Goal: Information Seeking & Learning: Learn about a topic

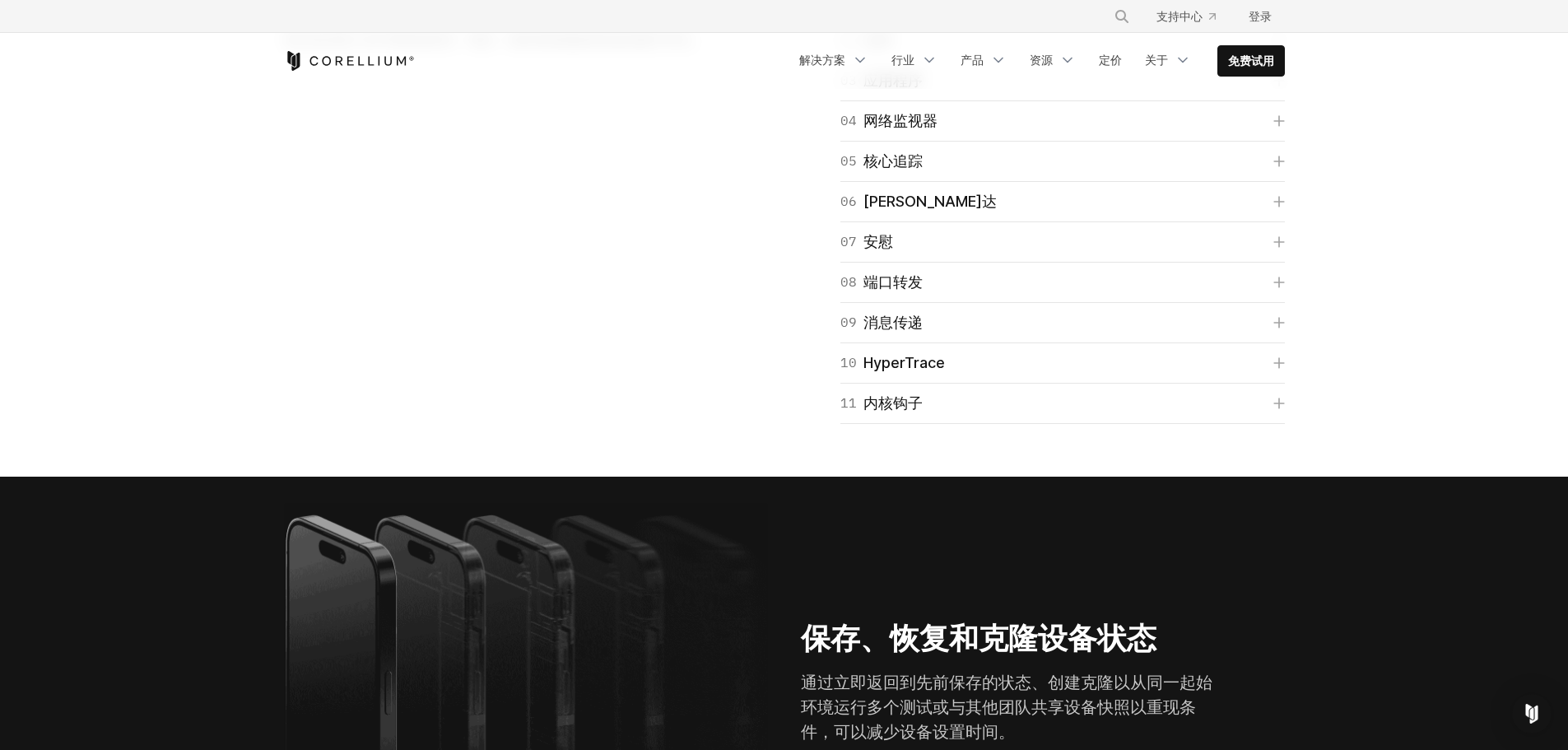
scroll to position [2469, 0]
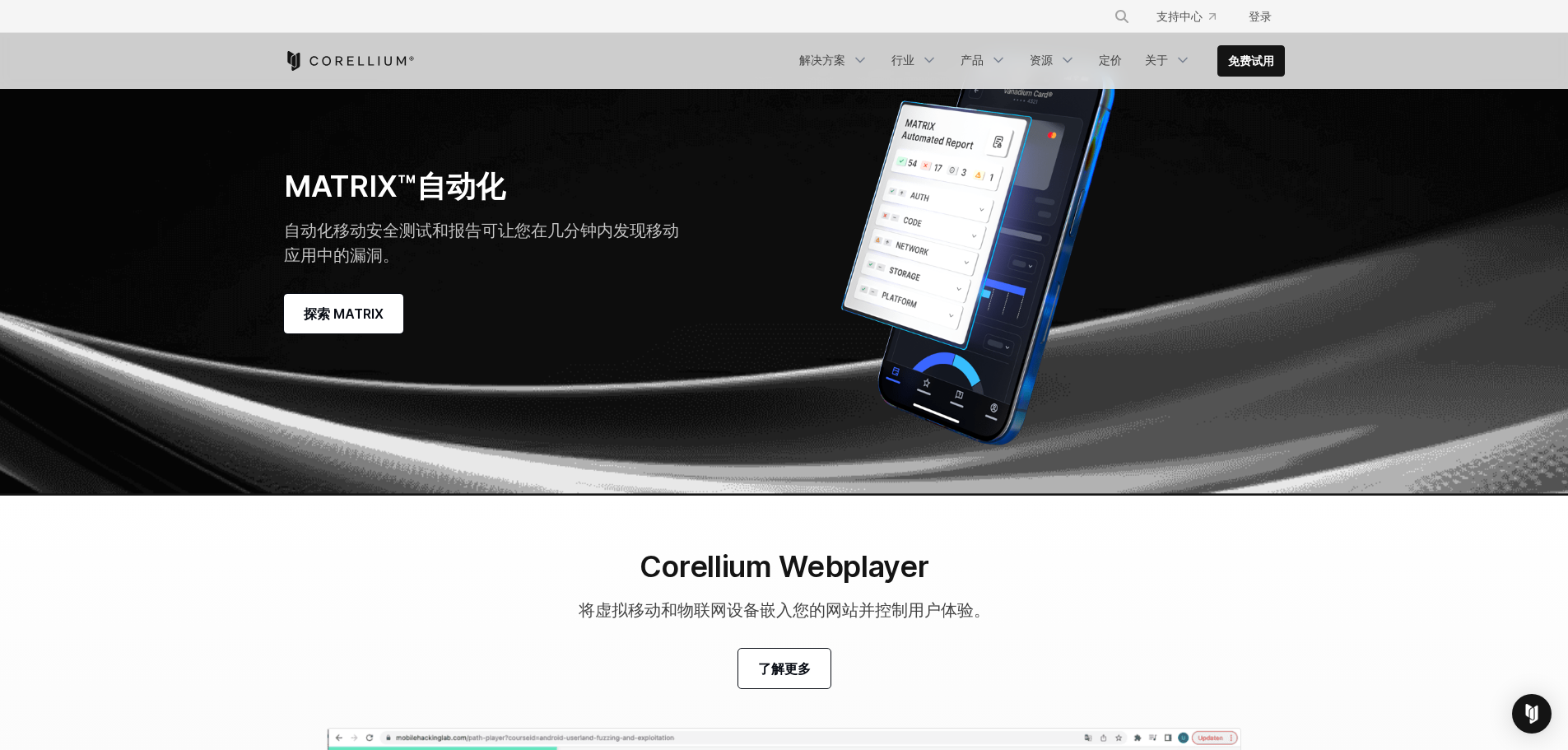
scroll to position [4609, 0]
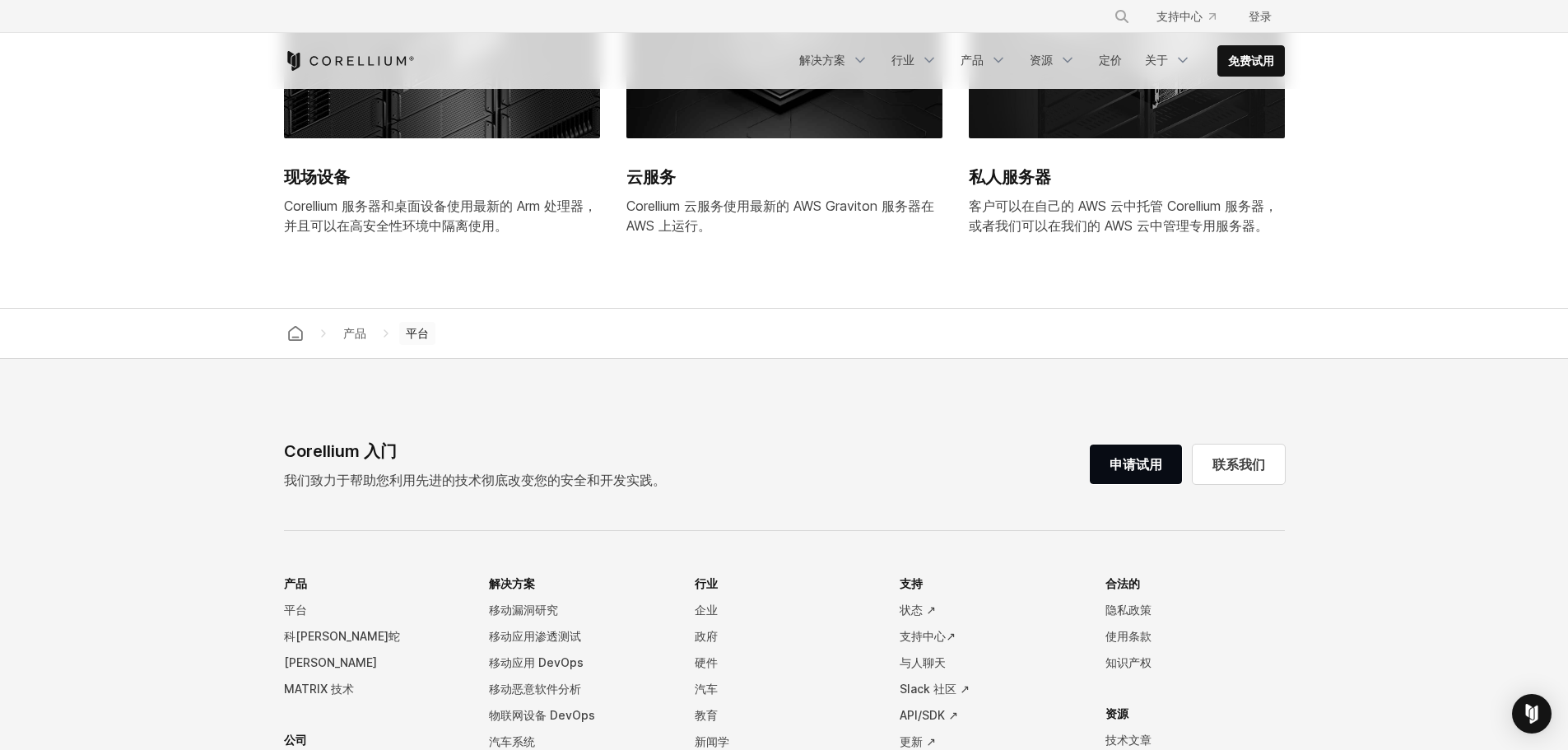
scroll to position [6831, 0]
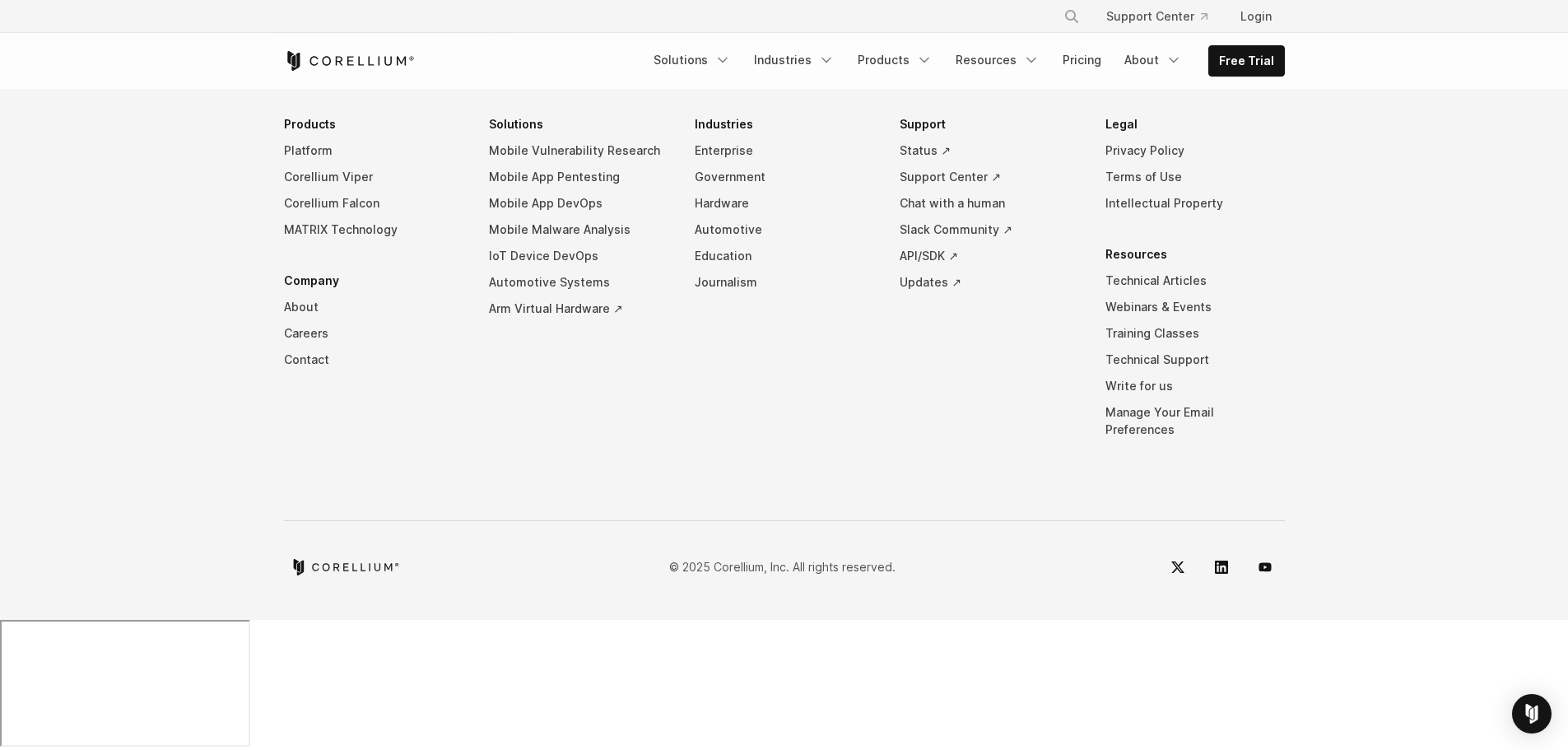
scroll to position [7819, 0]
click at [302, 320] on link "About" at bounding box center [374, 307] width 180 height 27
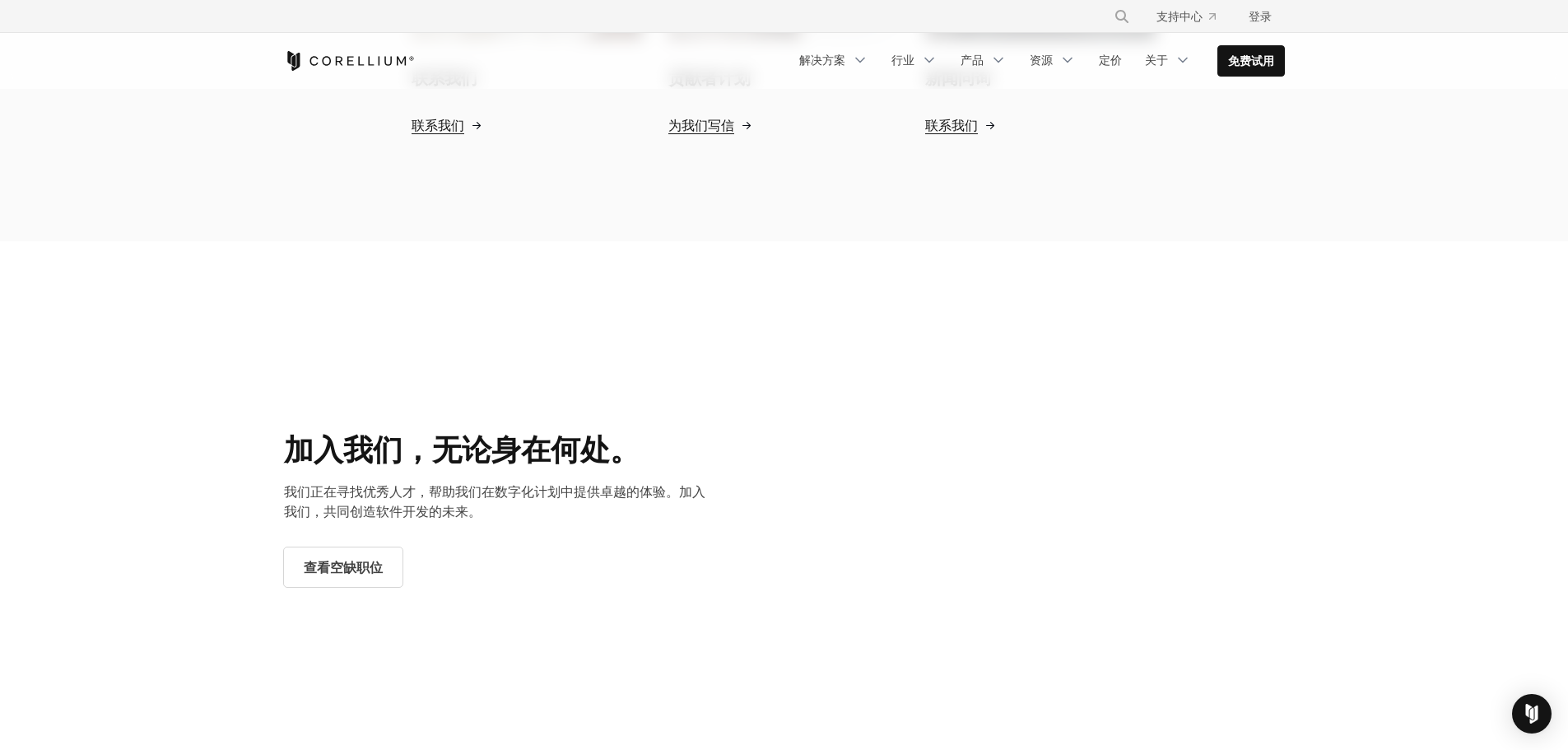
scroll to position [1893, 0]
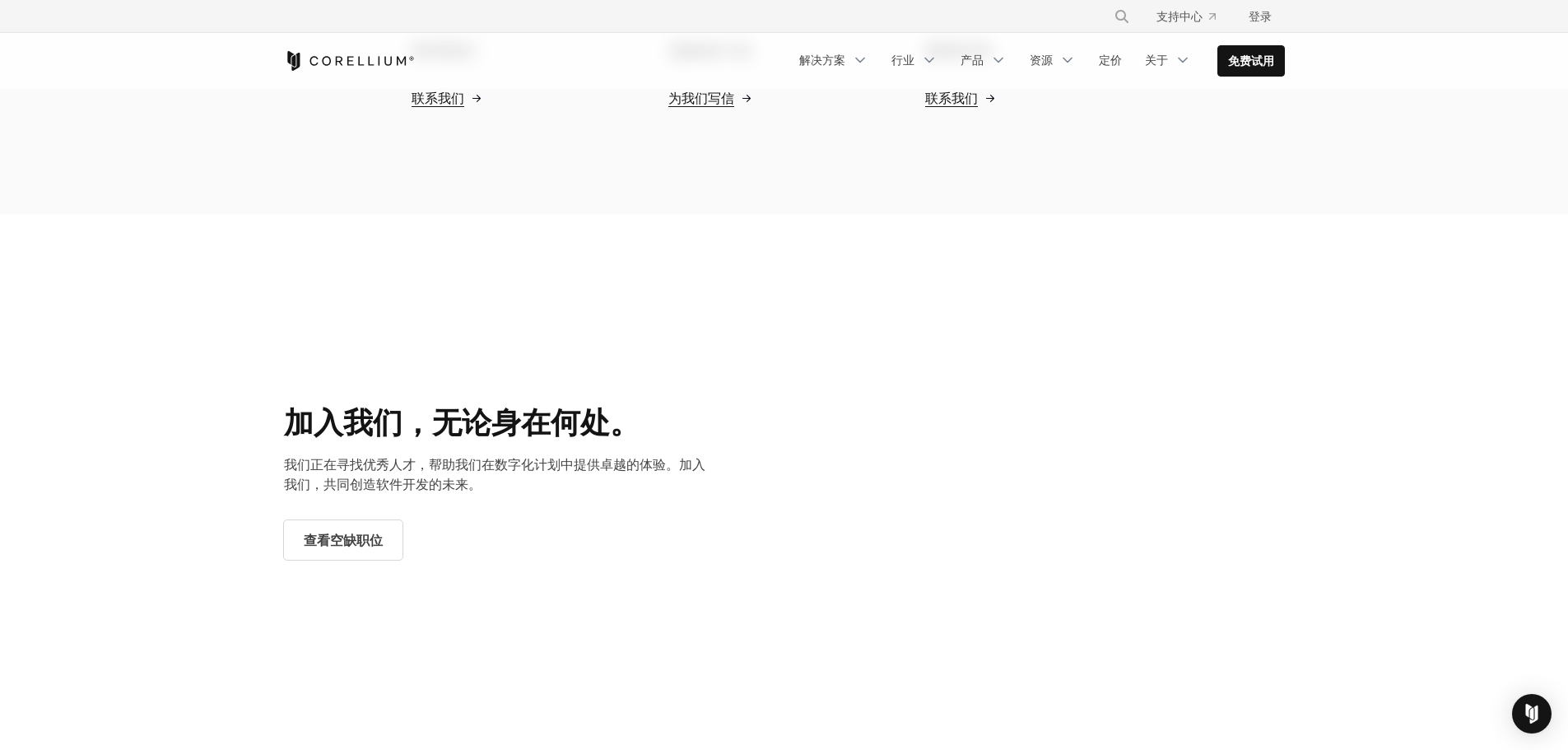
click at [446, 105] on font "联系我们" at bounding box center [437, 98] width 53 height 16
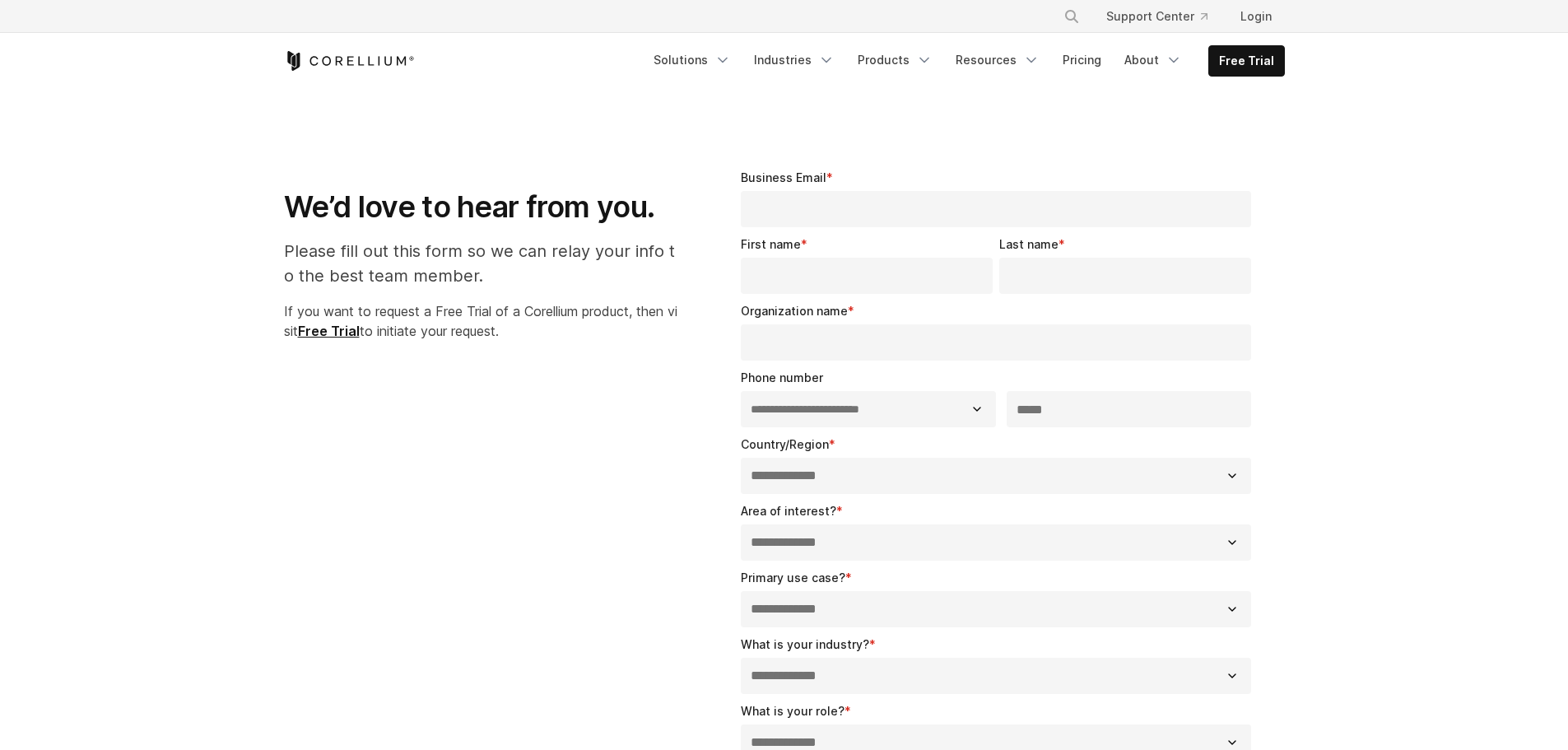
select select "**"
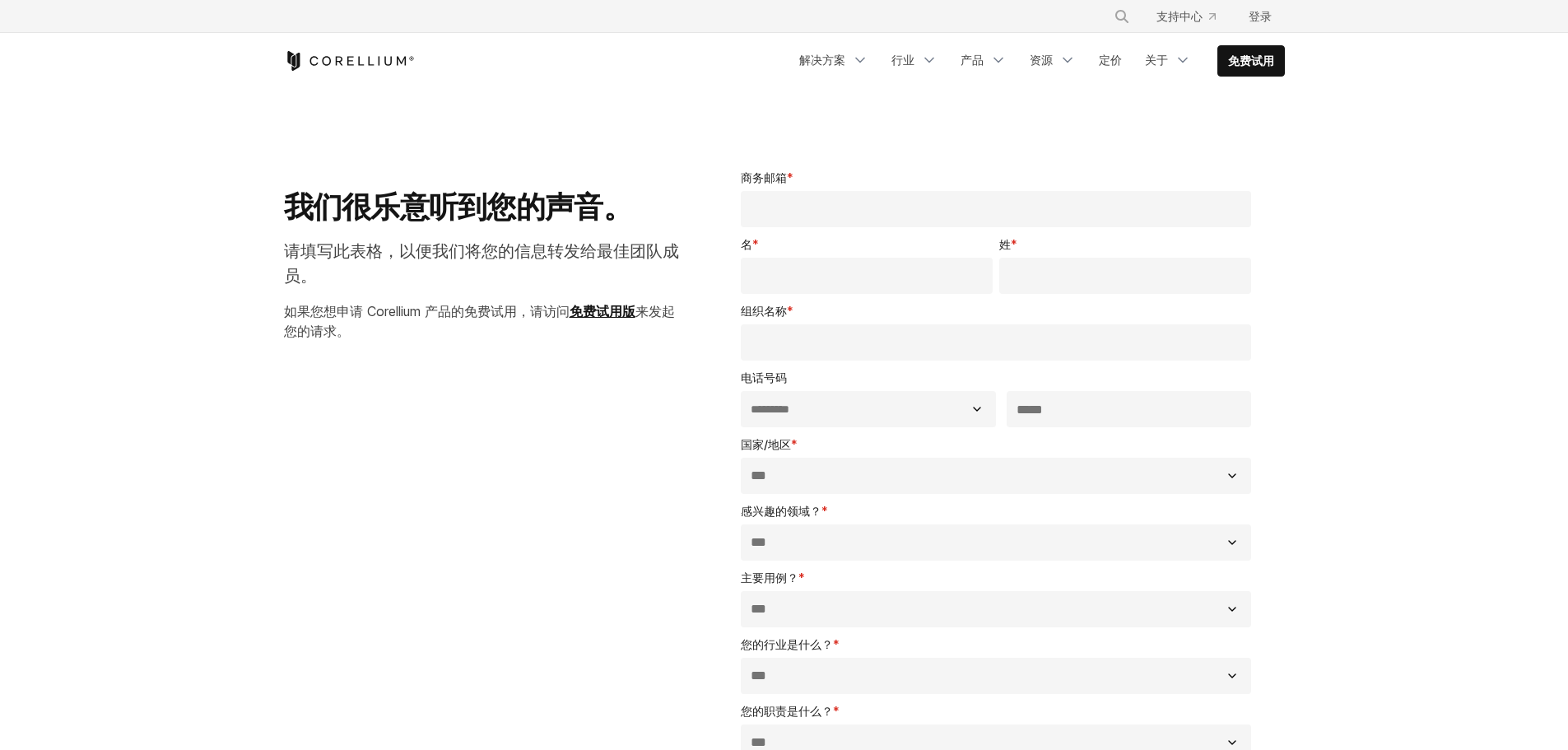
click at [897, 412] on select "**********" at bounding box center [868, 409] width 255 height 36
click at [606, 423] on div "**********" at bounding box center [784, 623] width 1034 height 961
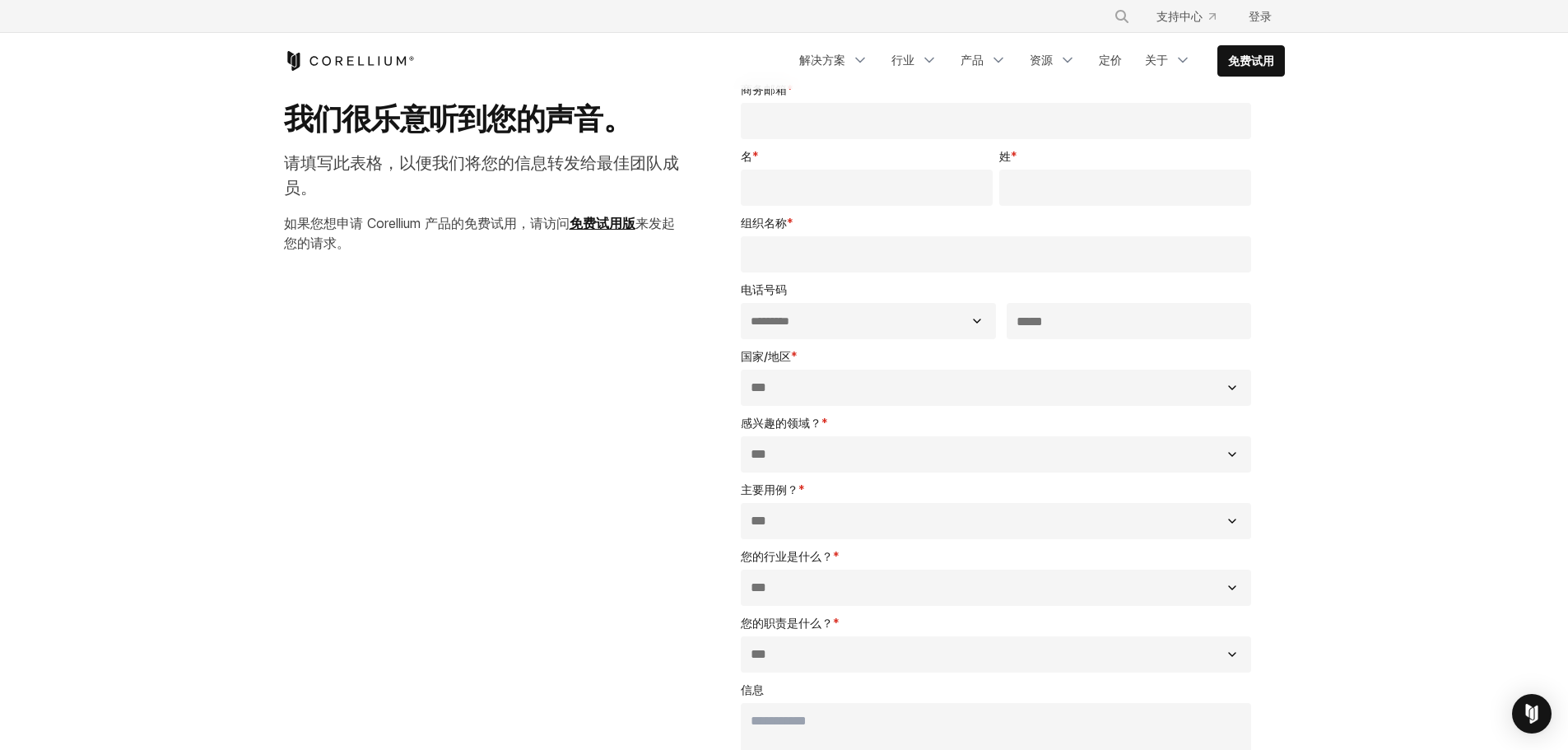
scroll to position [82, 0]
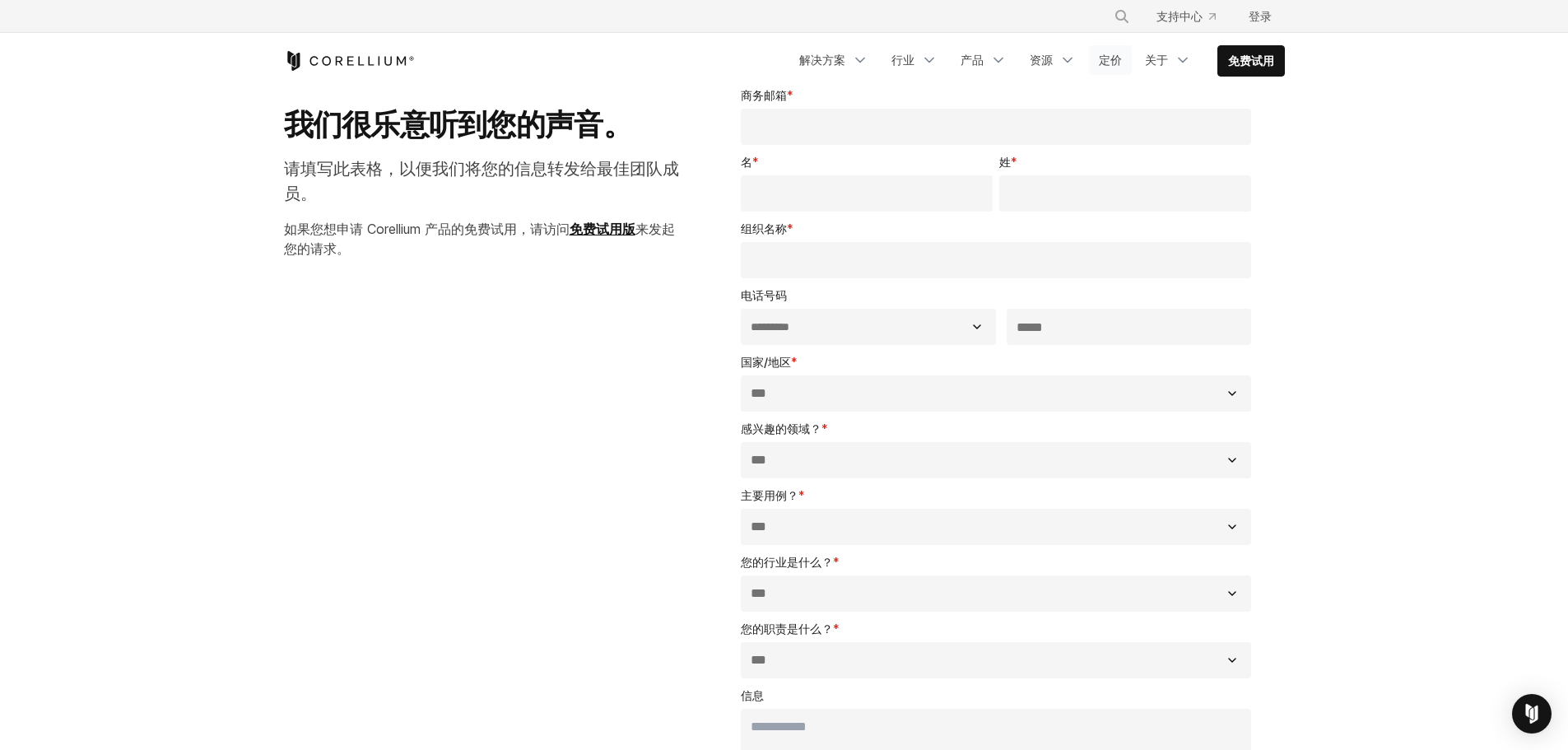
click at [1110, 48] on link "定价" at bounding box center [1110, 59] width 43 height 30
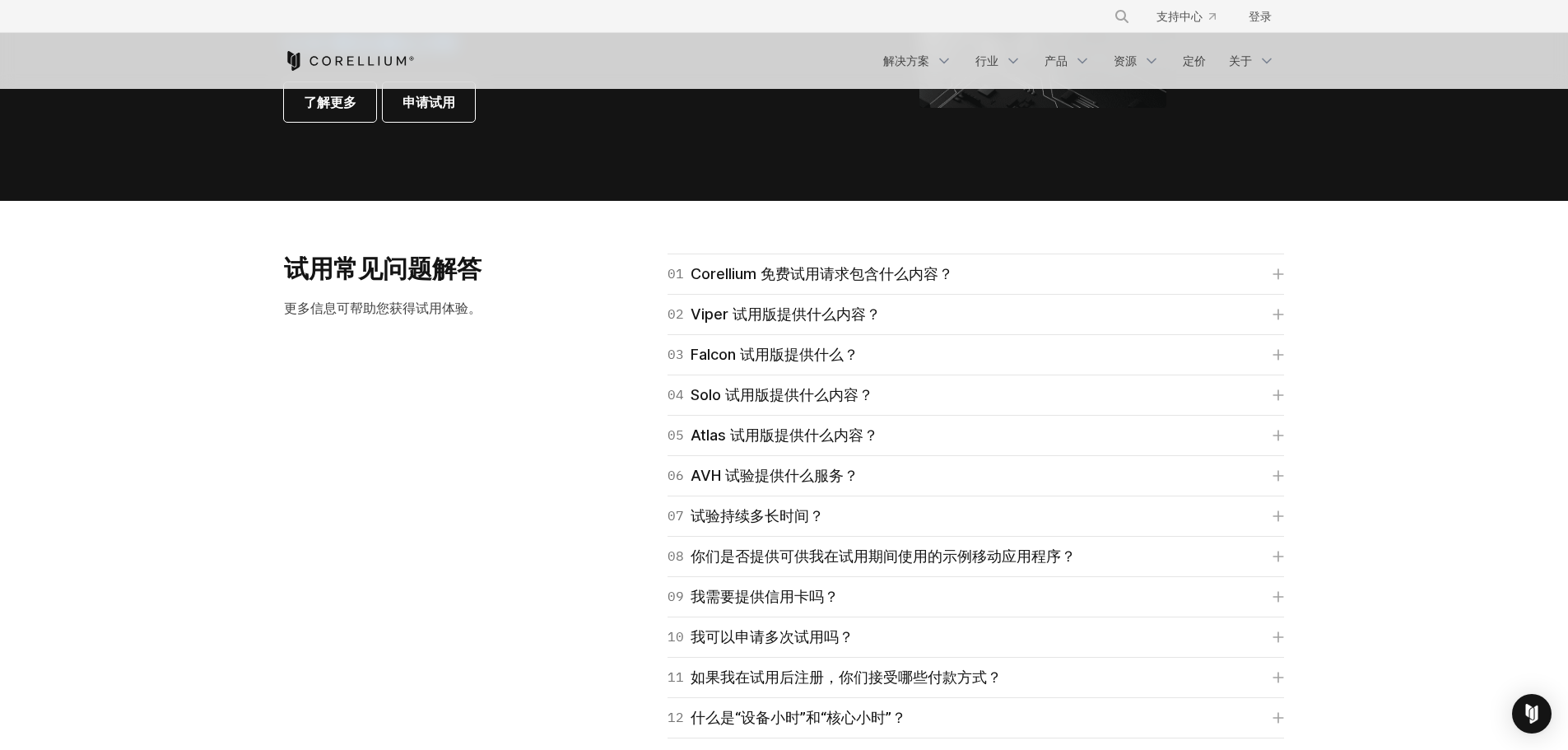
scroll to position [2222, 0]
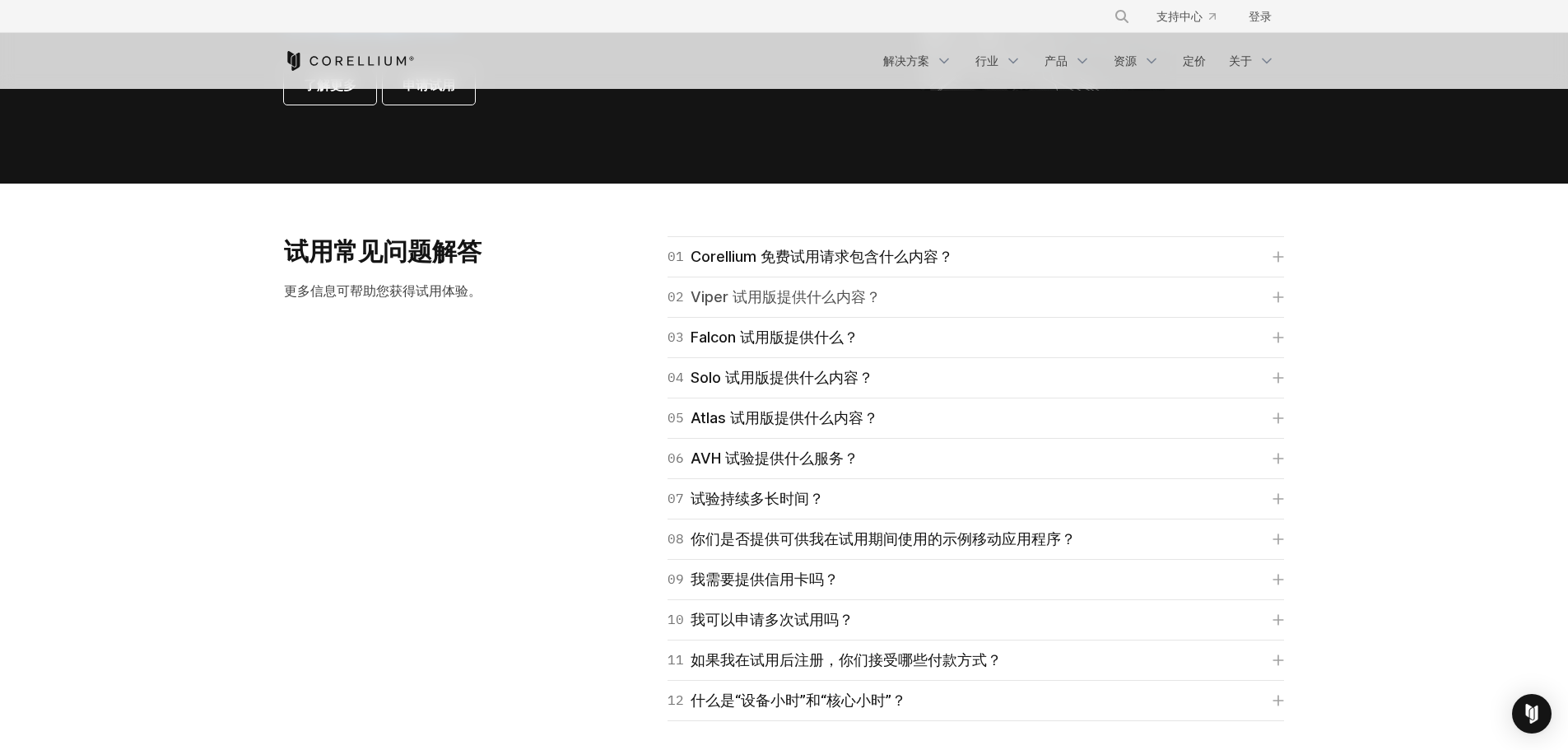
click at [759, 302] on font "Viper 试用版提供什么内容？" at bounding box center [785, 297] width 190 height 17
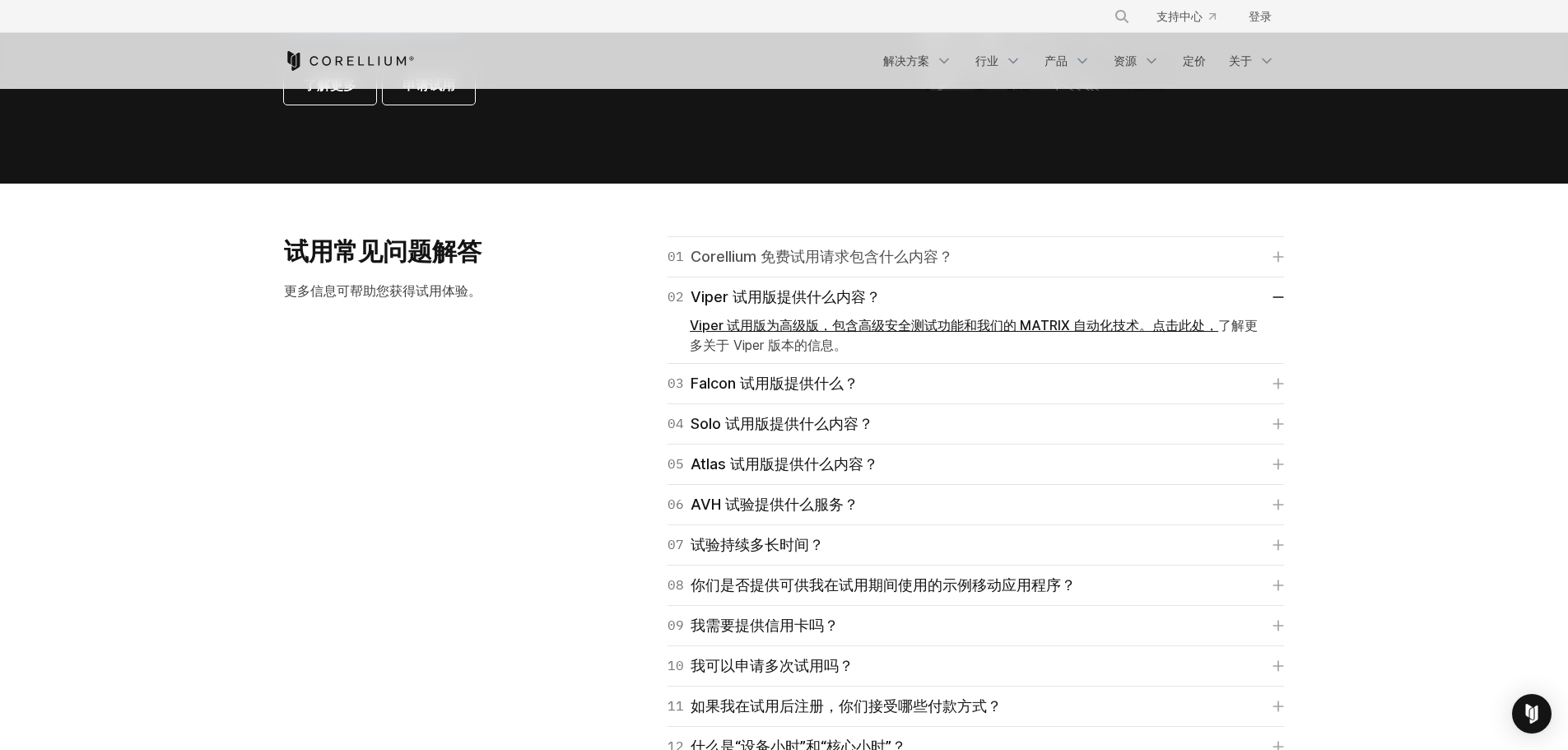
click at [792, 268] on font "Corellium 免费试用请求包含什么内容？" at bounding box center [822, 256] width 262 height 23
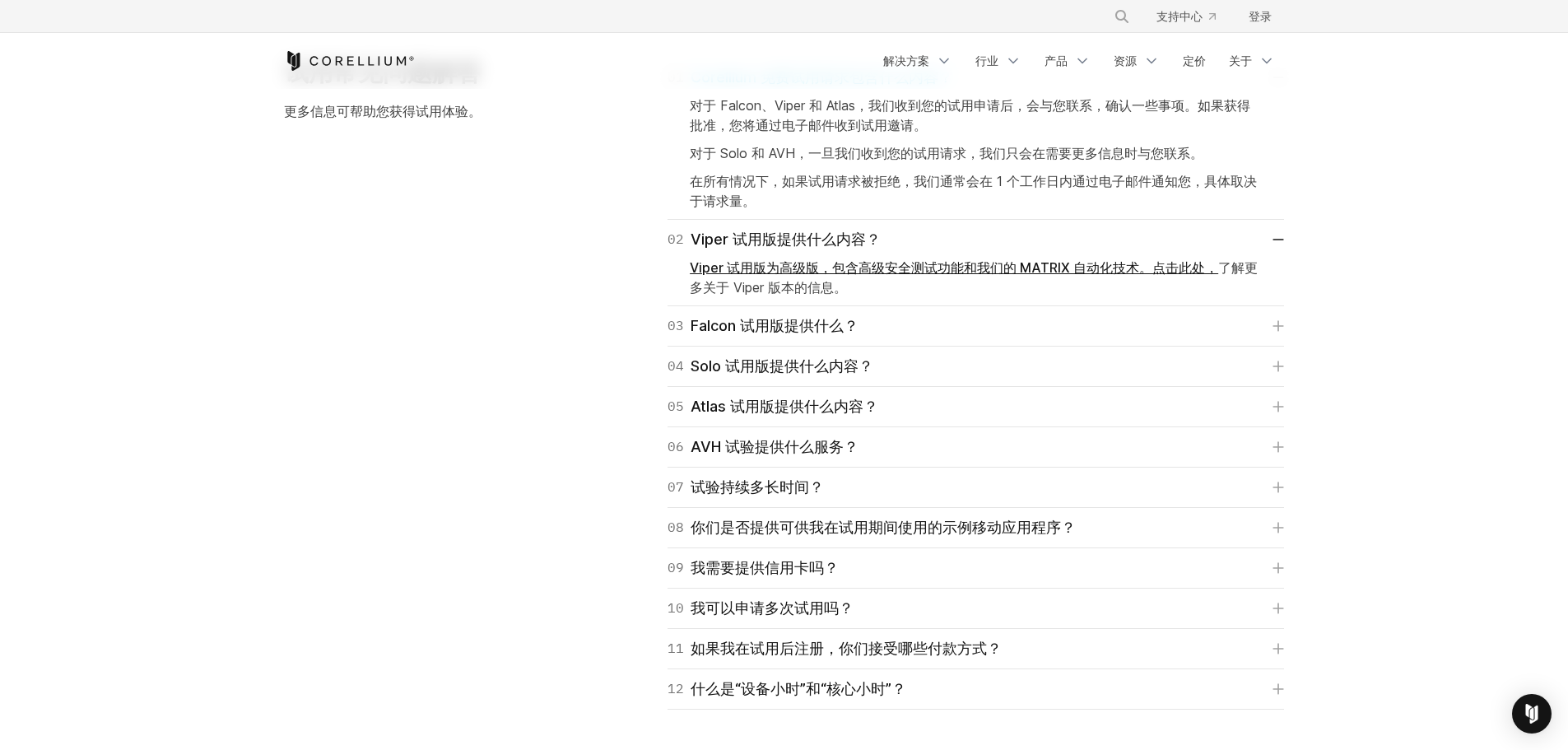
scroll to position [2551, 0]
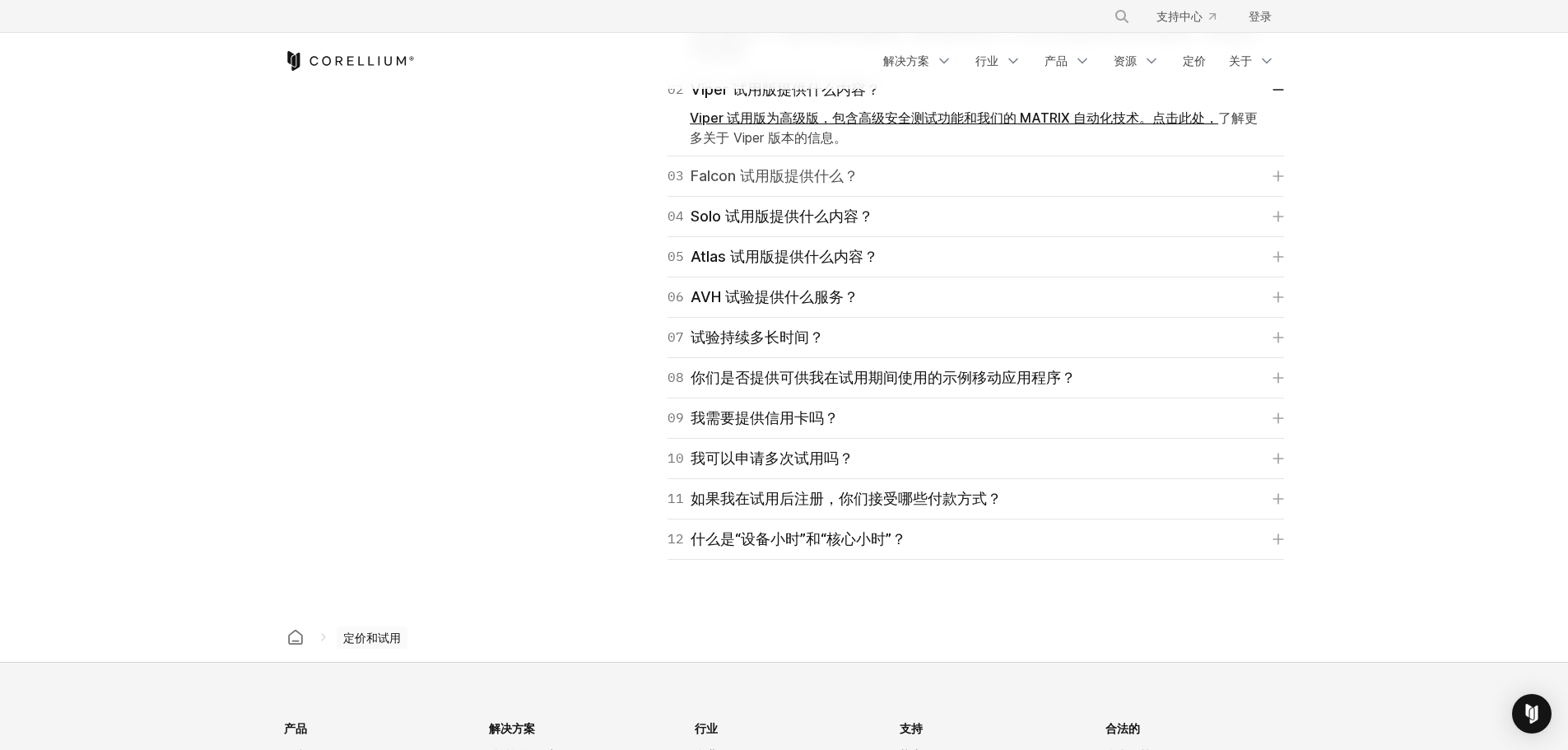
click at [785, 173] on font "Falcon 试用版提供什么？" at bounding box center [775, 176] width 168 height 17
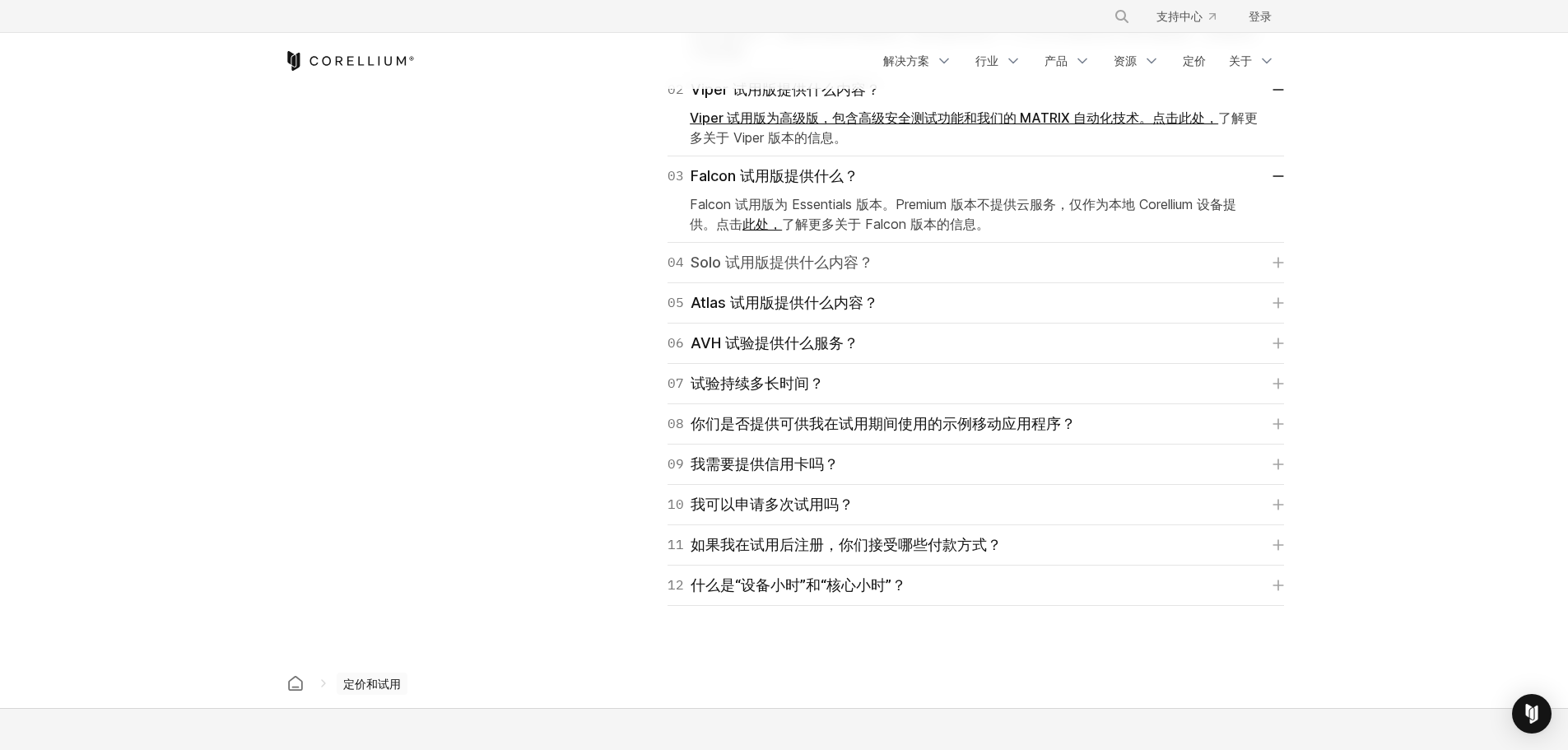
click at [786, 263] on font "Solo 试用版提供什么内容？" at bounding box center [782, 262] width 183 height 17
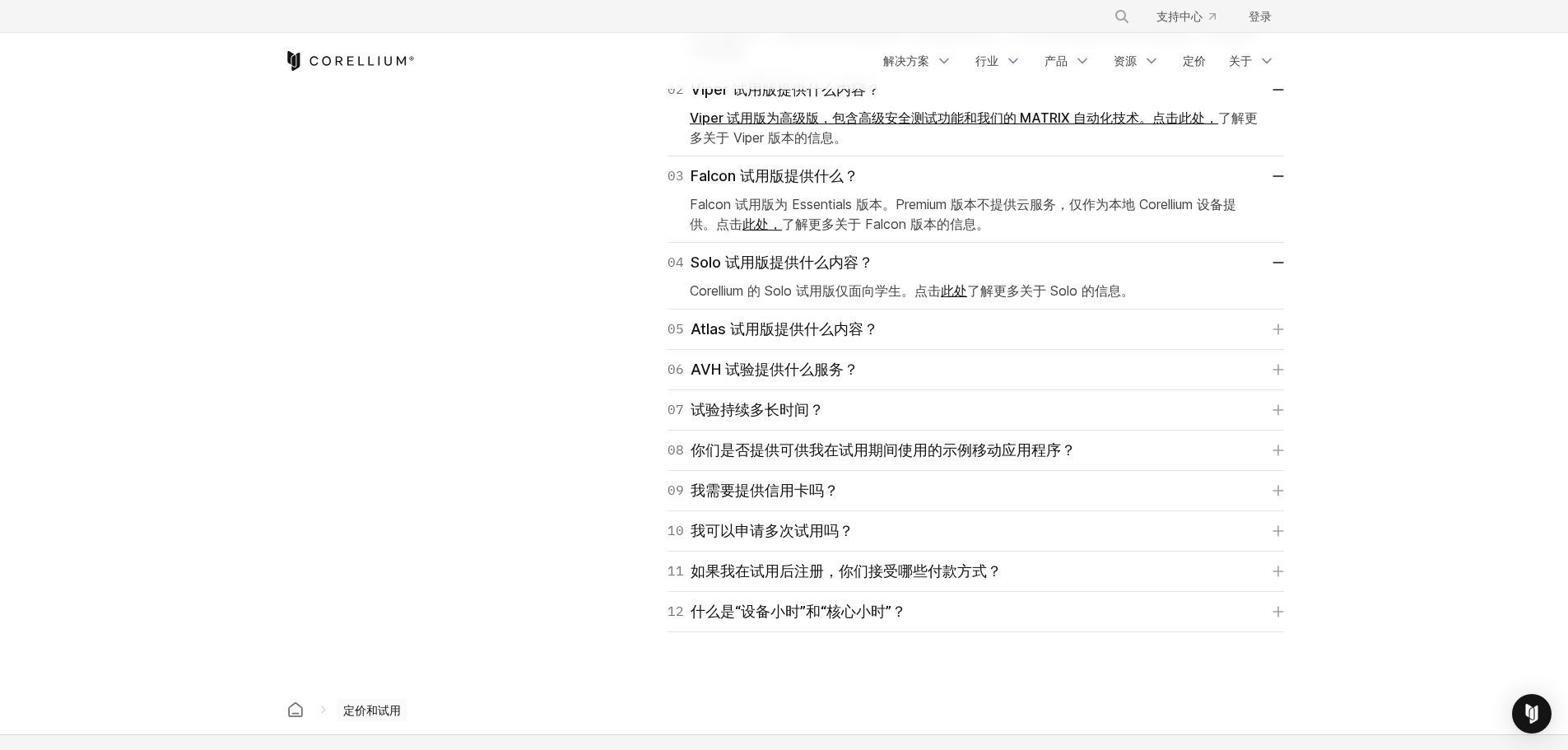
click at [786, 309] on div "04 Solo 试用版提供什么内容？ Corellium 的 Solo 试用版仅面向学生。点击 此处 了解更多关于 Solo 的信息。" at bounding box center [976, 276] width 616 height 67
click at [786, 321] on font "Atlas 试用版提供什么内容？" at bounding box center [784, 329] width 188 height 17
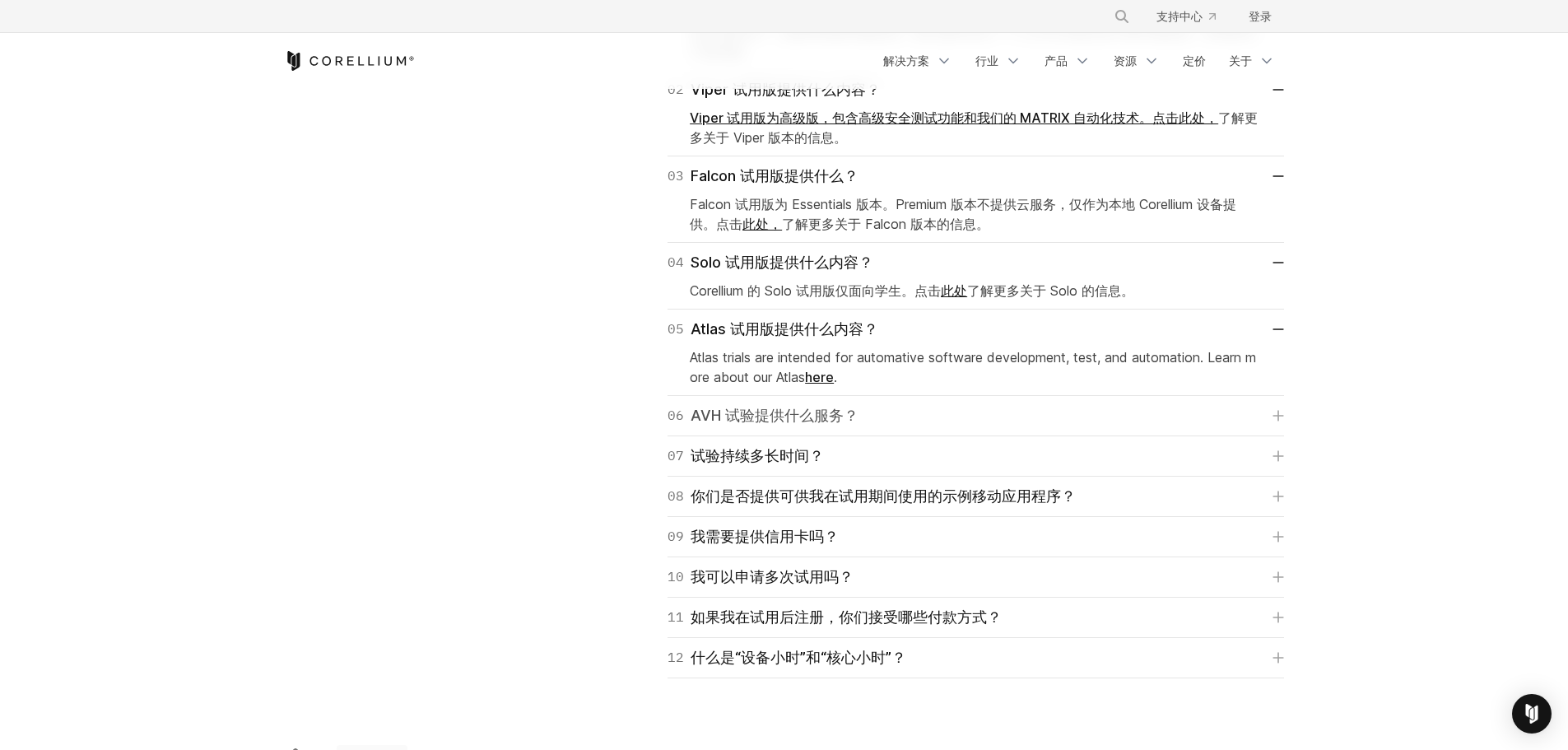
click at [789, 399] on div "06 AVH 试验提供什么服务？ We've partnered with Arm in creating " Arm Virtual Hardware (A…" at bounding box center [976, 416] width 616 height 40
click at [777, 447] on font "试验持续多长时间？" at bounding box center [757, 455] width 133 height 17
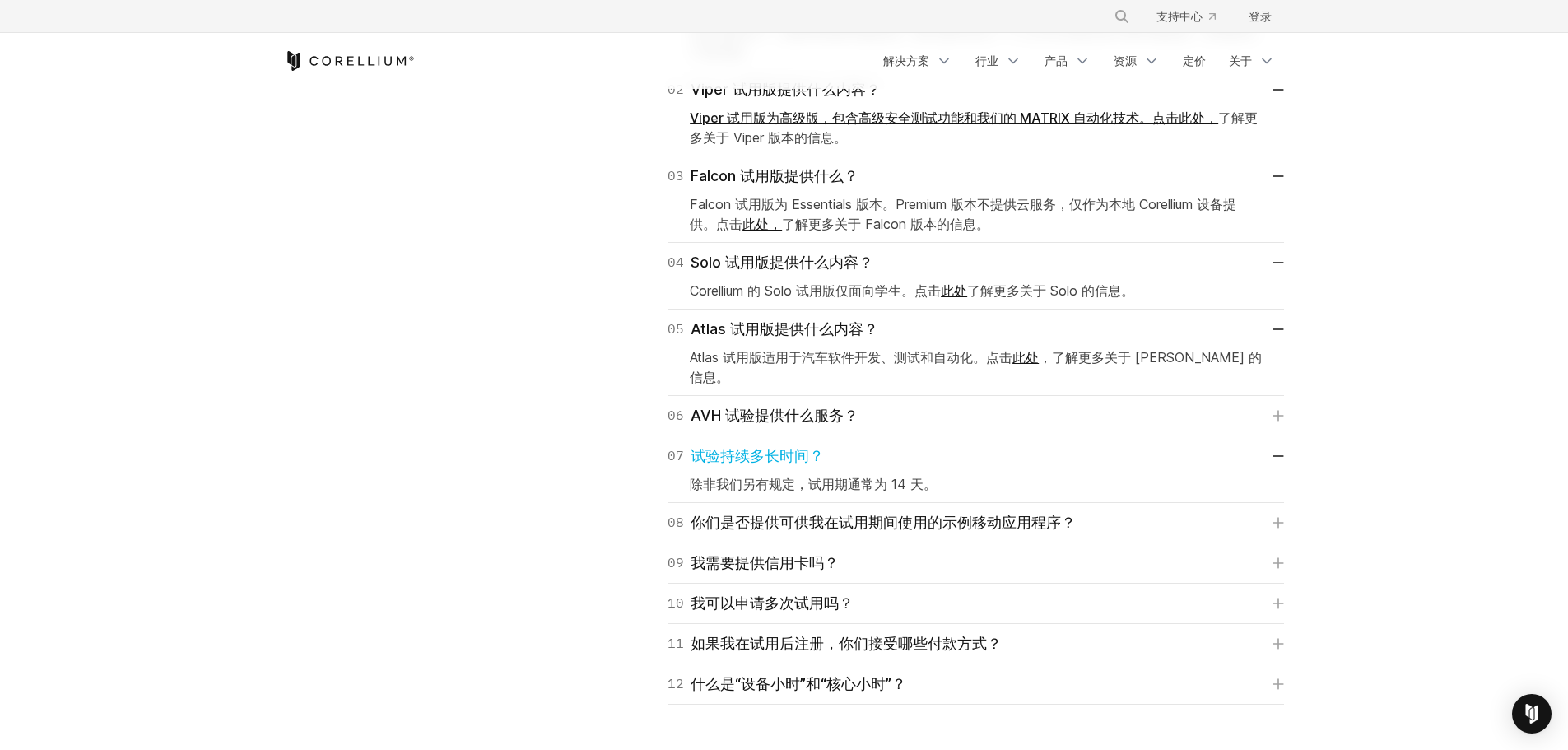
scroll to position [2634, 0]
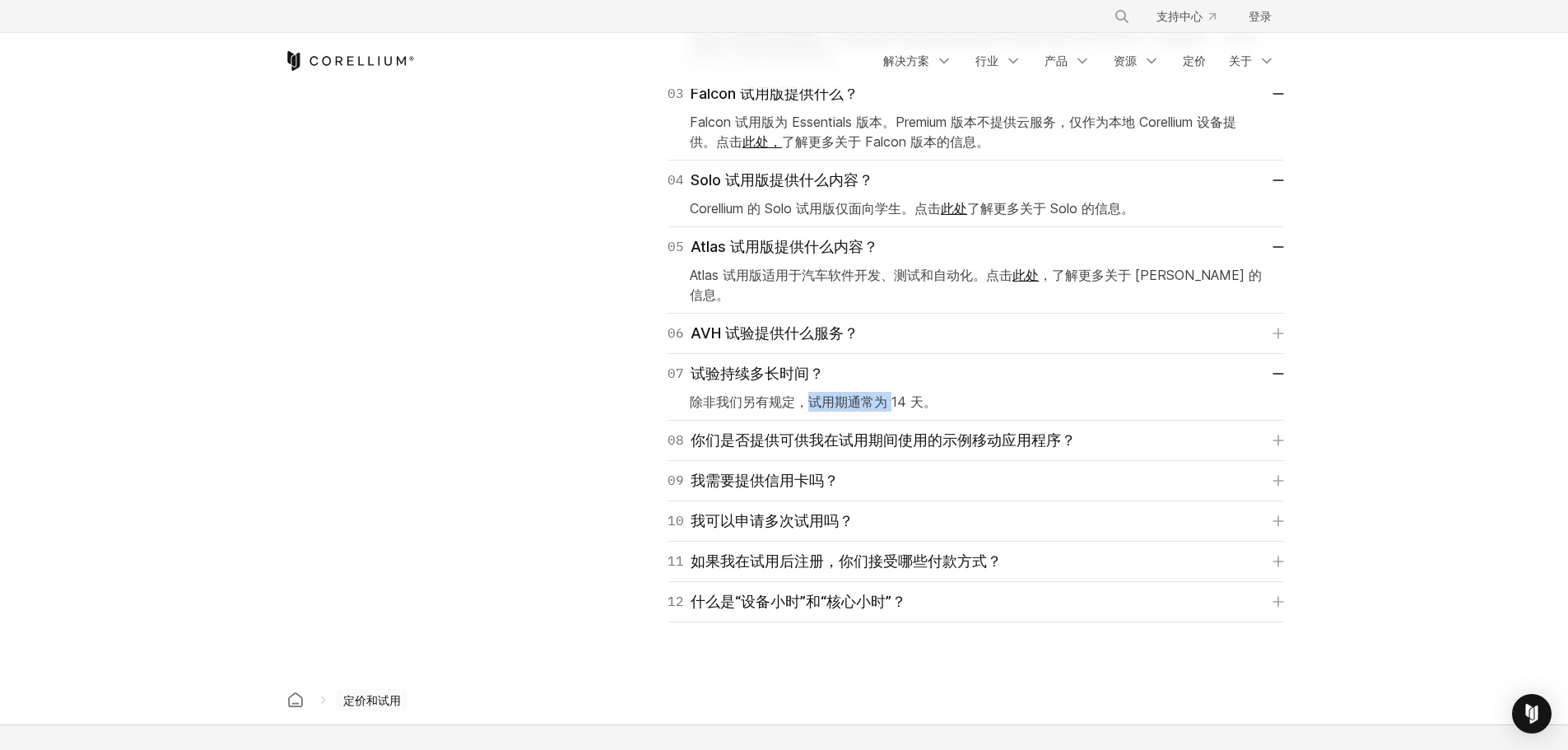
drag, startPoint x: 808, startPoint y: 385, endPoint x: 895, endPoint y: 385, distance: 87.0
click at [895, 393] on font "除非我们另有规定，试用期通常为 14 天。" at bounding box center [813, 401] width 247 height 16
click at [802, 431] on font "你们是否提供可供我在试用期间使用的示例移动应用程序？" at bounding box center [883, 440] width 386 height 17
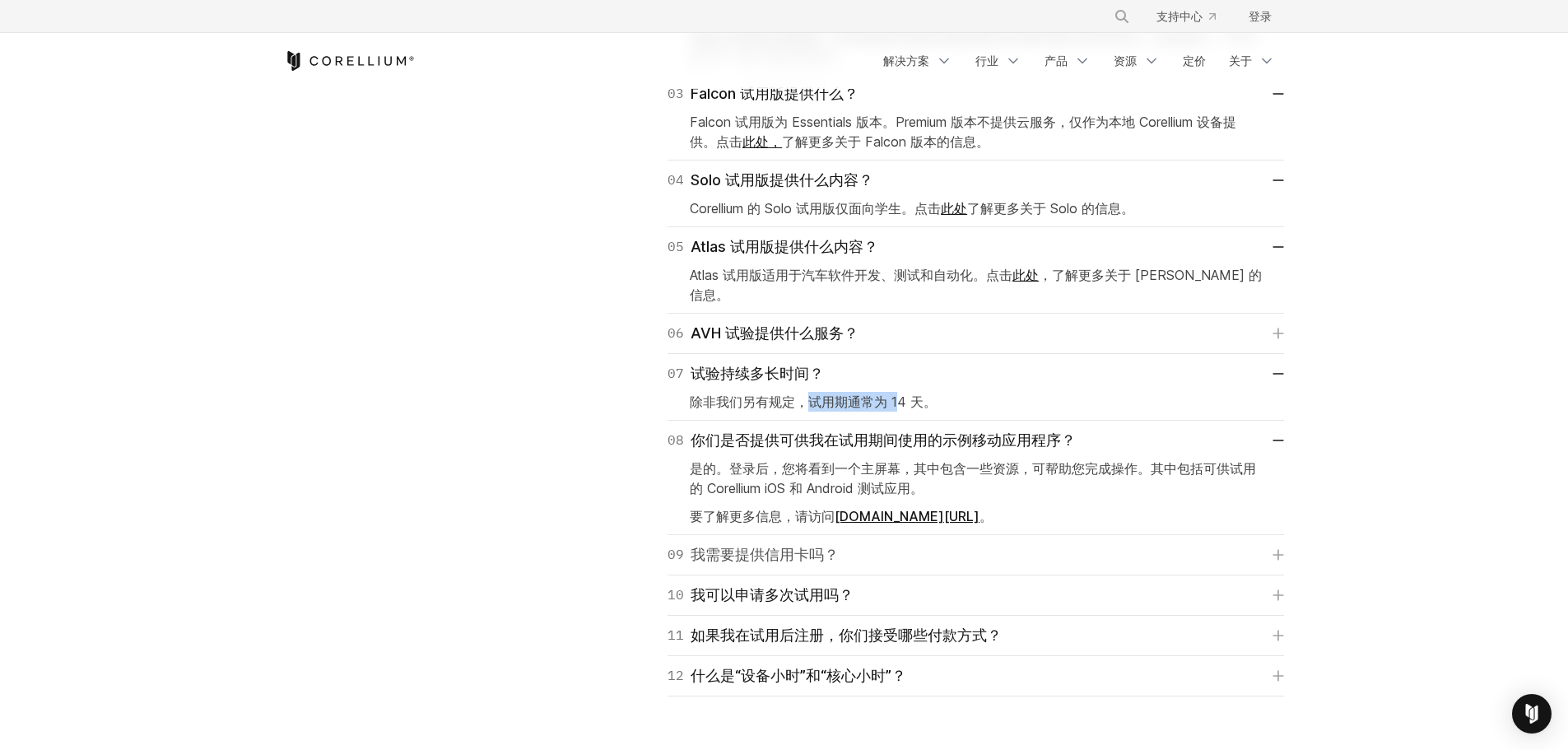
click at [706, 544] on font "我需要提供信用卡吗？" at bounding box center [764, 555] width 148 height 23
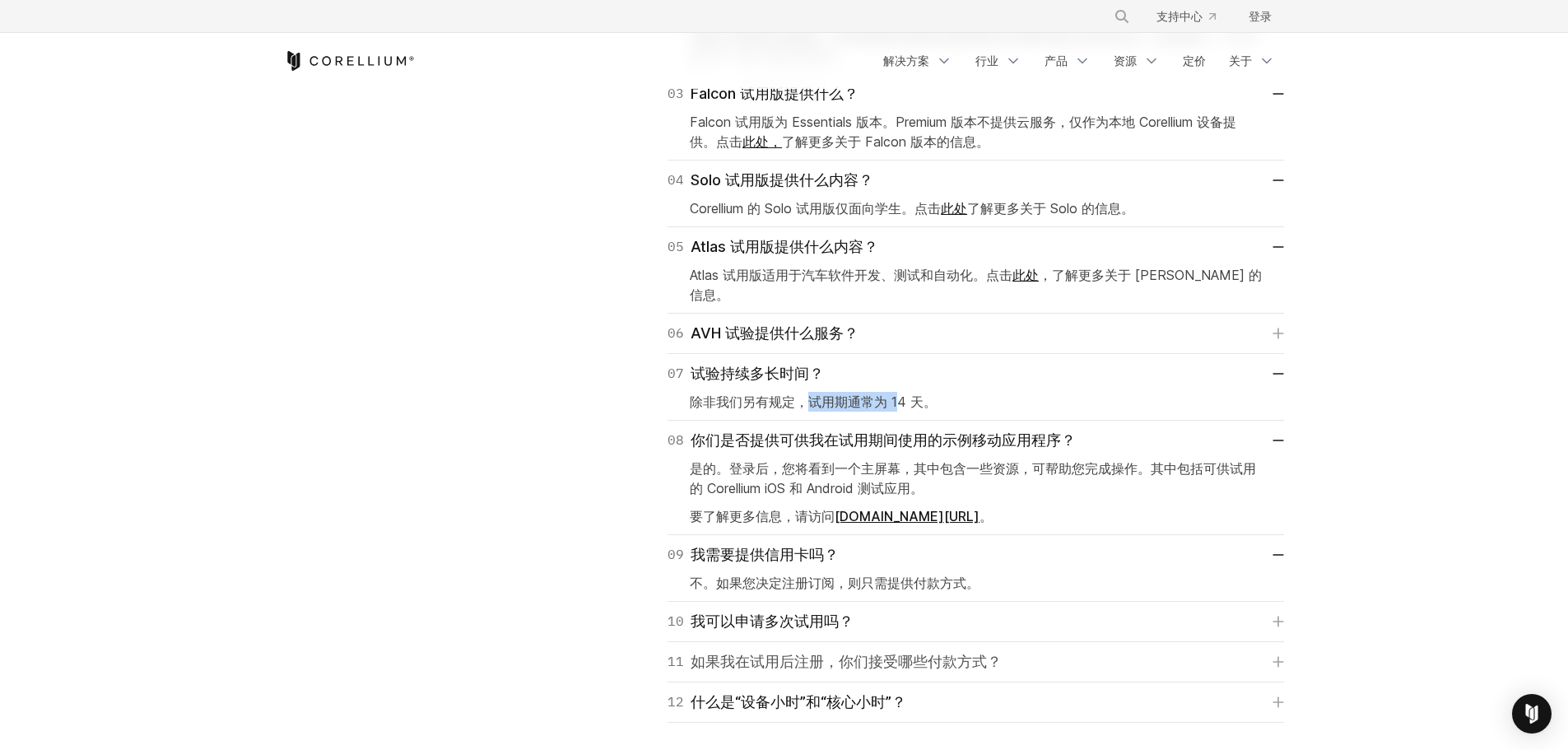
click at [740, 651] on font "如果我在试用后注册，你们接受哪些付款方式？" at bounding box center [846, 662] width 311 height 23
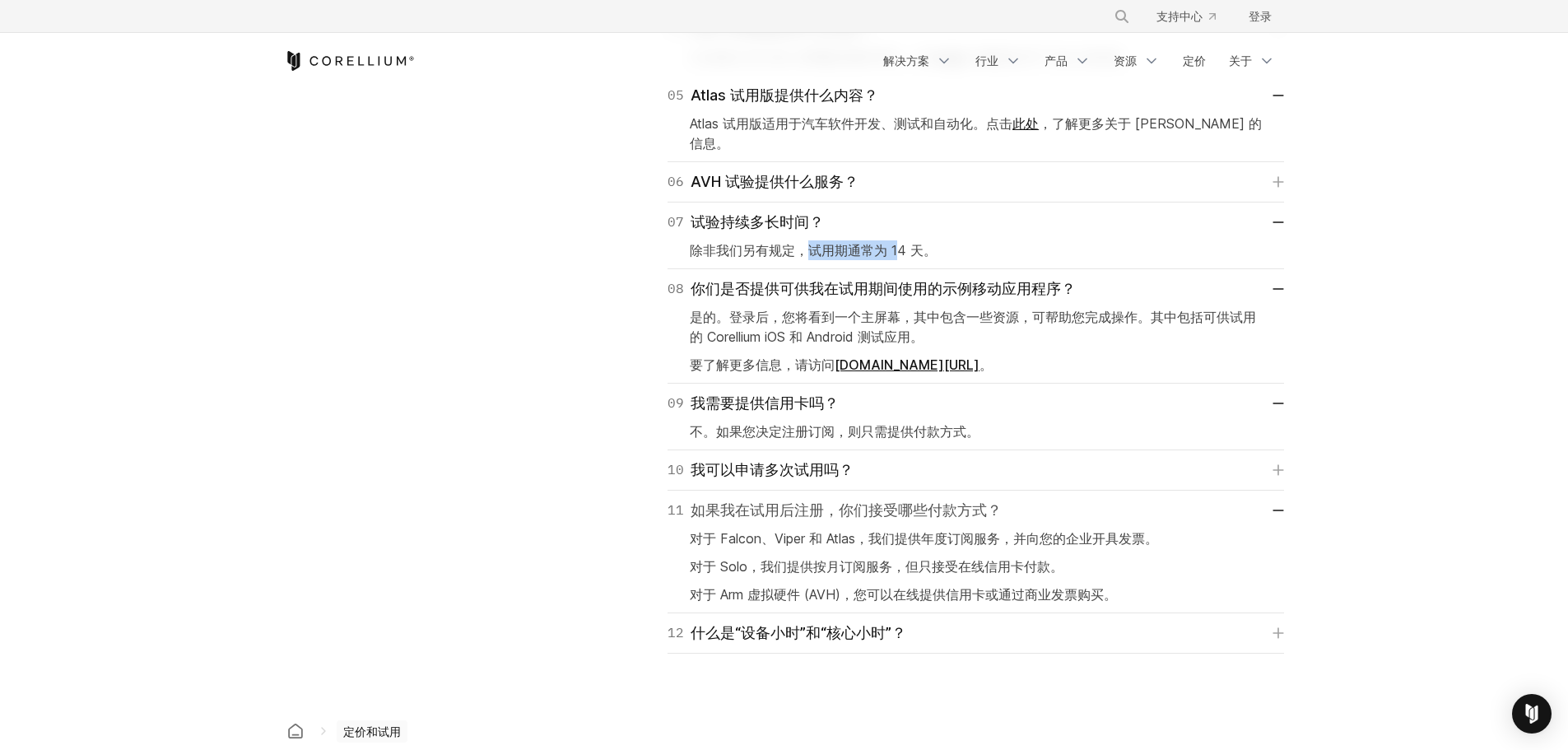
scroll to position [2798, 0]
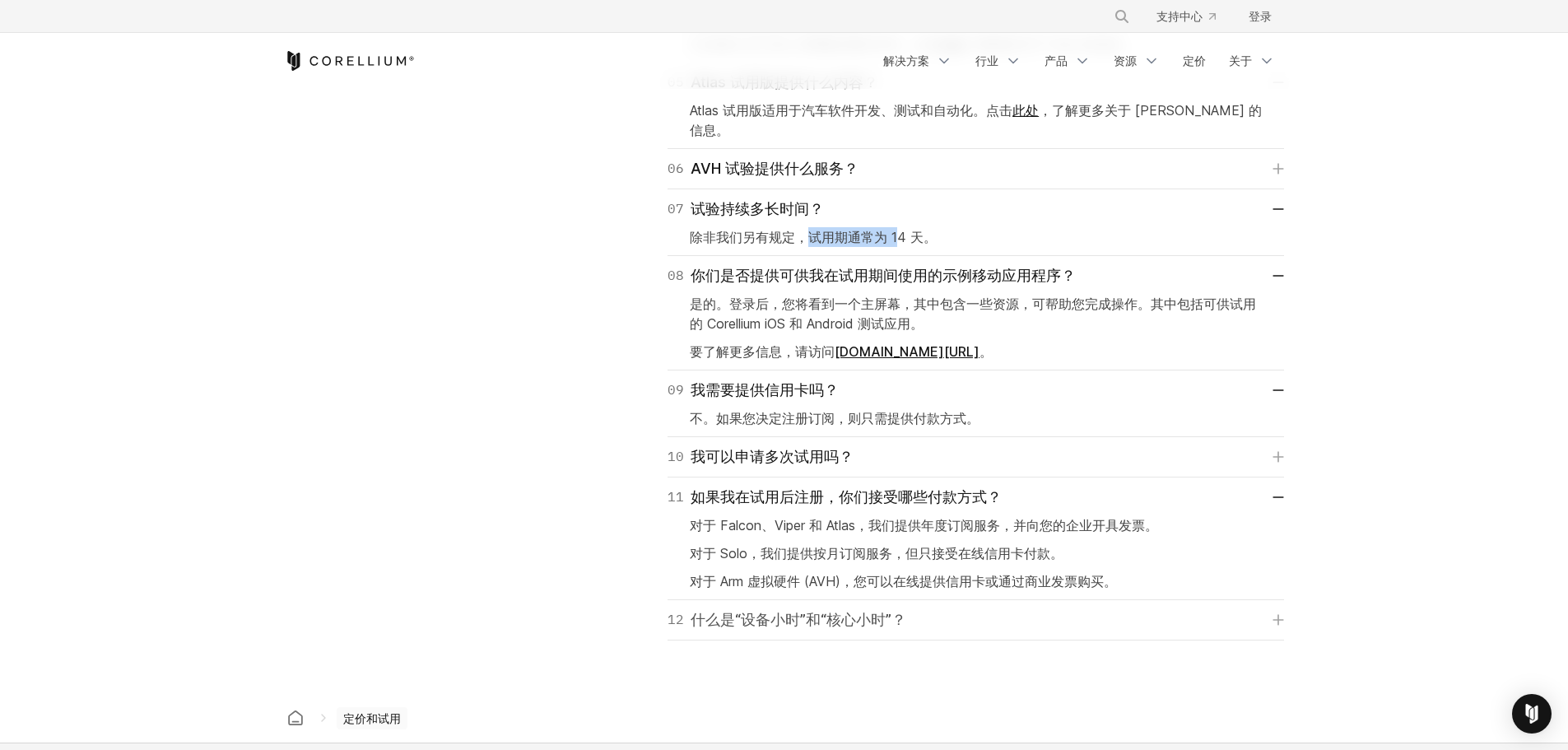
click at [740, 610] on font "什么是“设备小时”和“核心小时”？" at bounding box center [798, 619] width 215 height 17
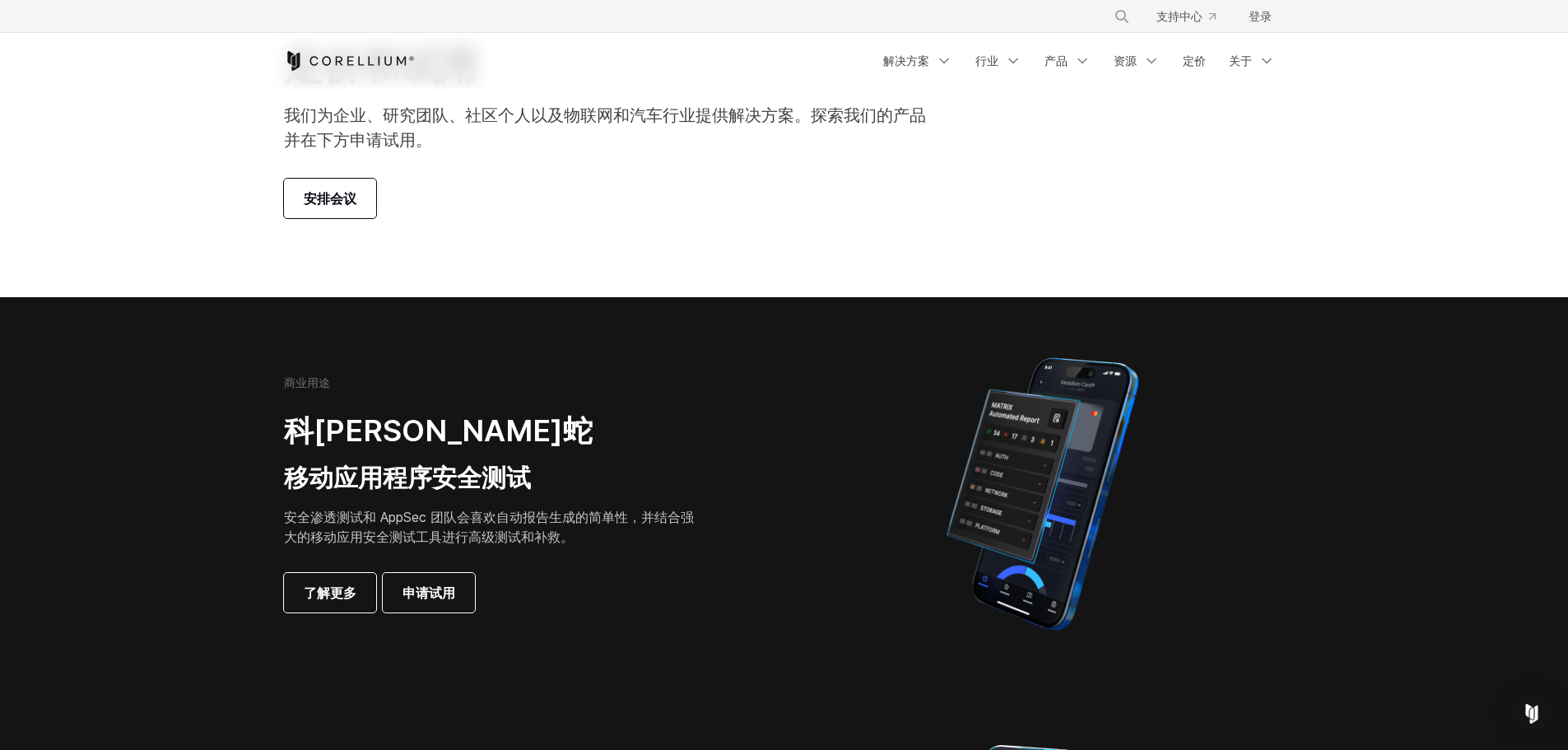
scroll to position [0, 0]
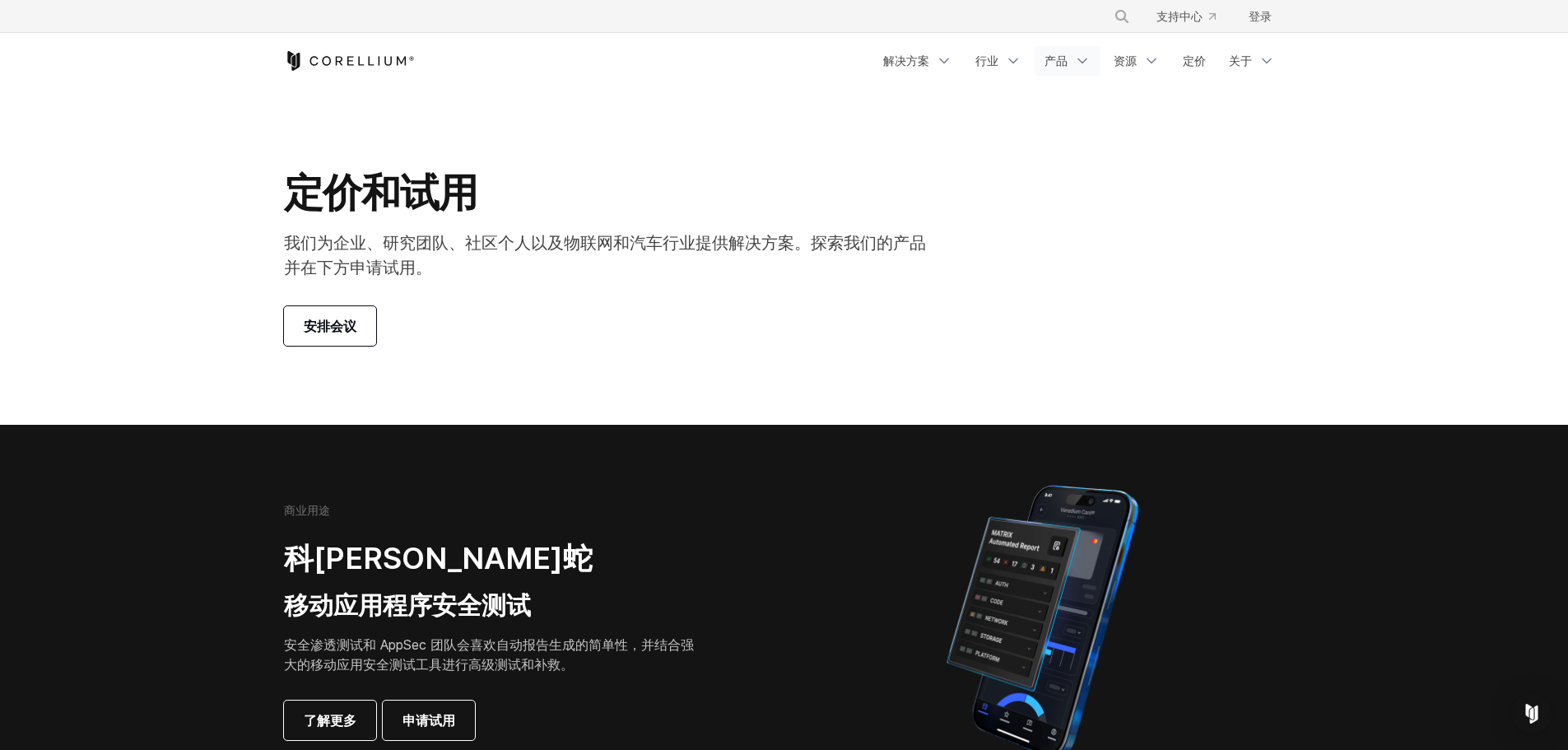
click at [1058, 59] on font "产品" at bounding box center [1056, 60] width 23 height 14
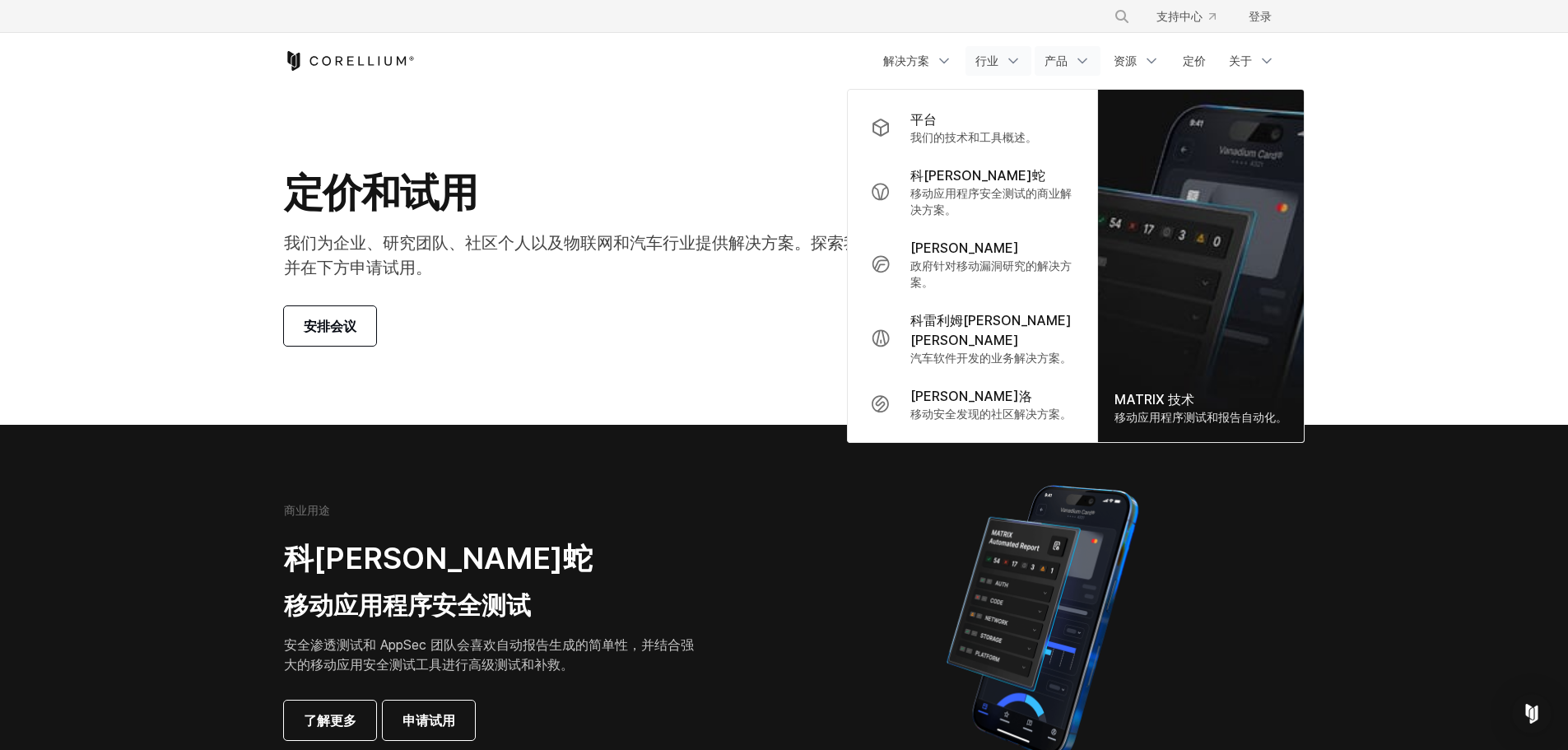
click at [996, 56] on font "行业" at bounding box center [986, 60] width 23 height 14
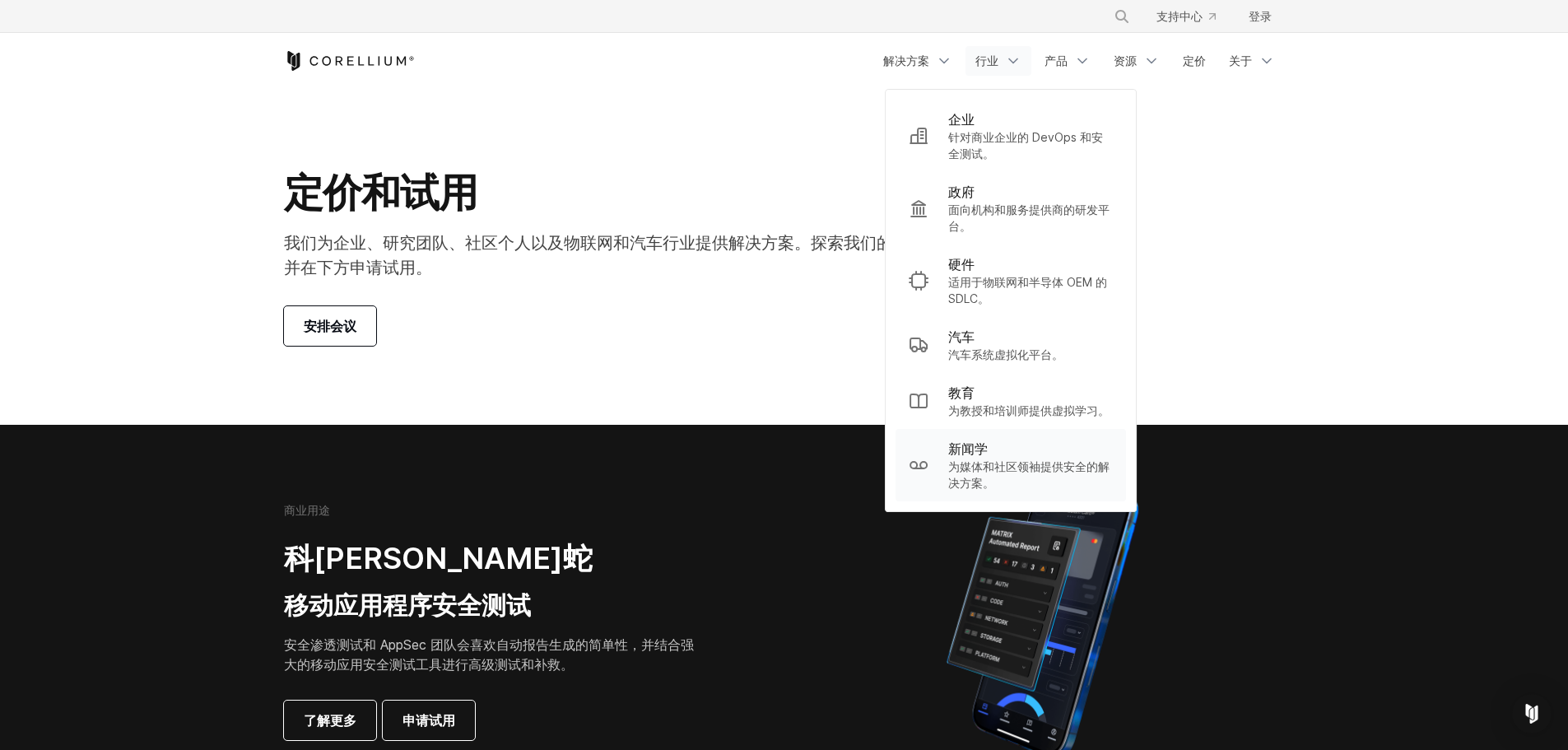
click at [1007, 473] on font "为媒体和社区领袖提供安全的解决方案。" at bounding box center [1028, 474] width 162 height 31
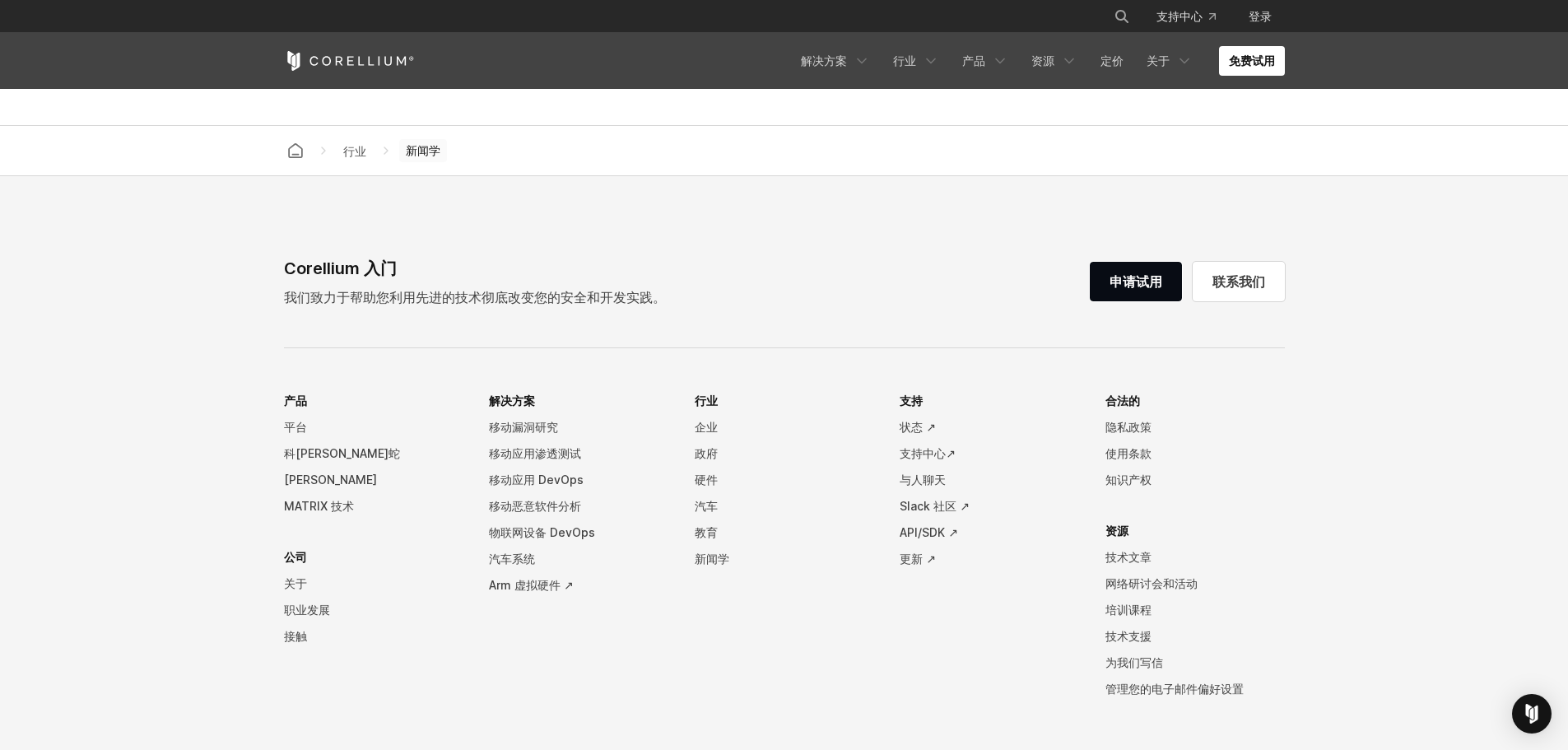
scroll to position [2880, 0]
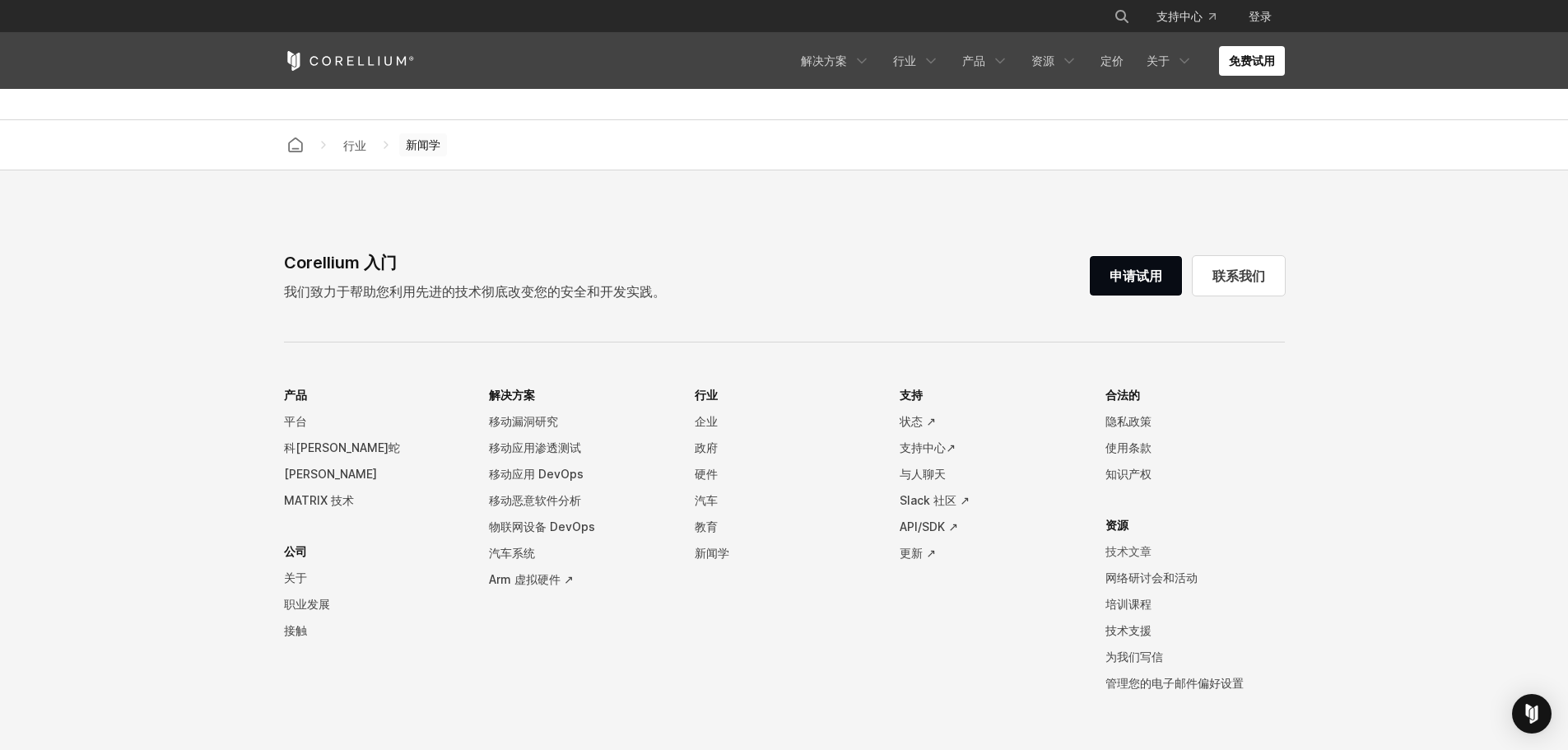
click at [1138, 557] on font "技术文章" at bounding box center [1128, 551] width 46 height 14
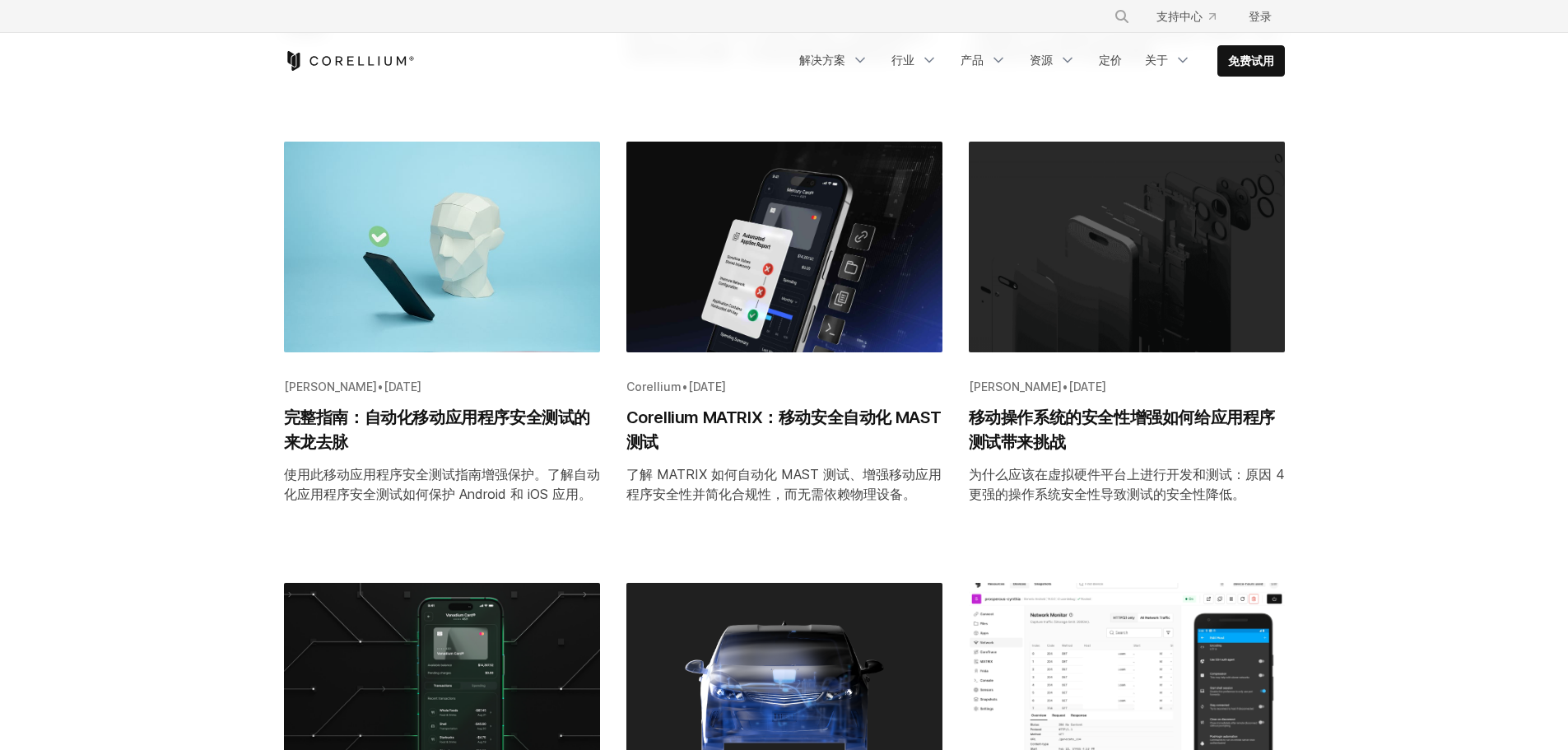
scroll to position [740, 0]
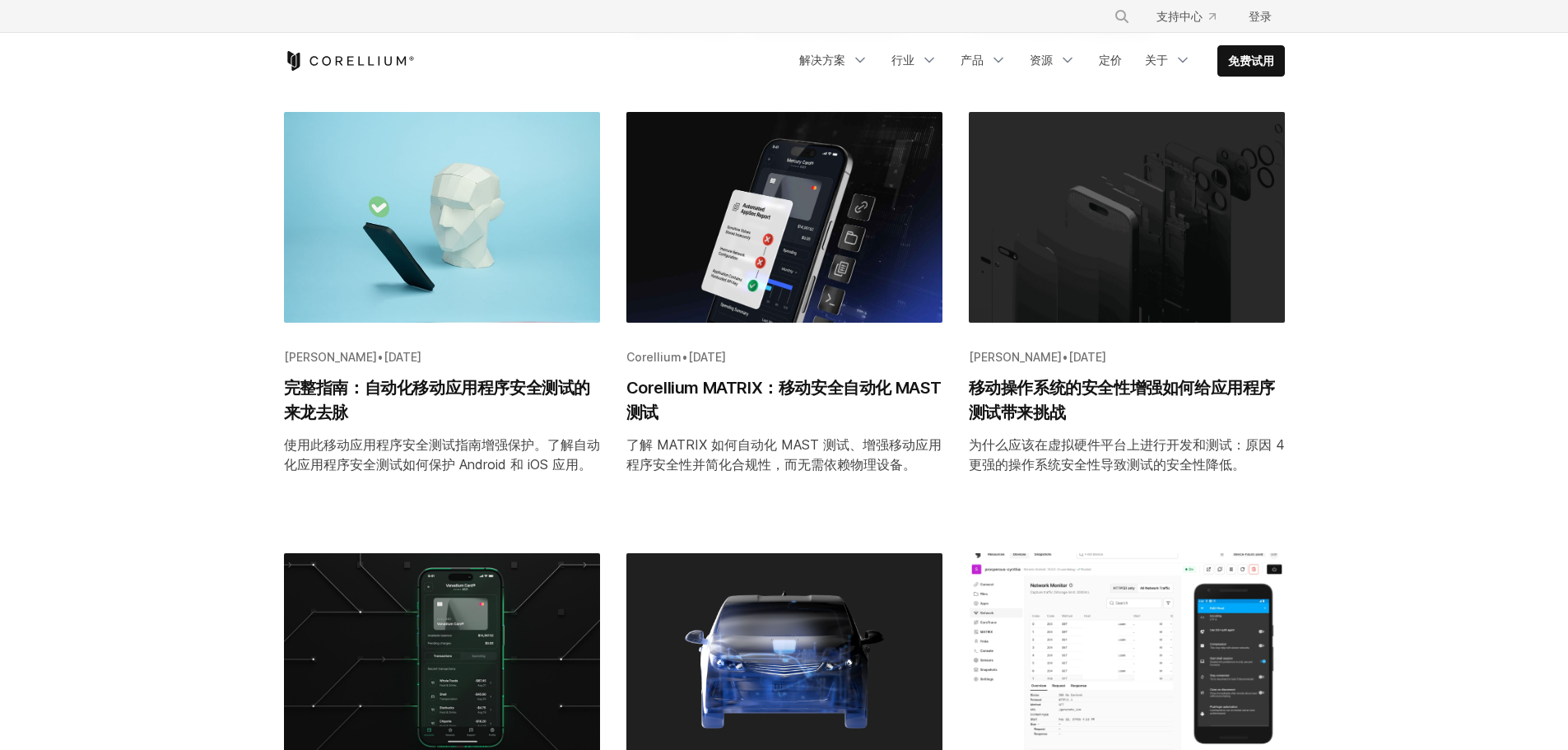
click at [414, 378] on font "完整指南：自动化移动应用程序安全测试的来龙去脉" at bounding box center [437, 400] width 306 height 44
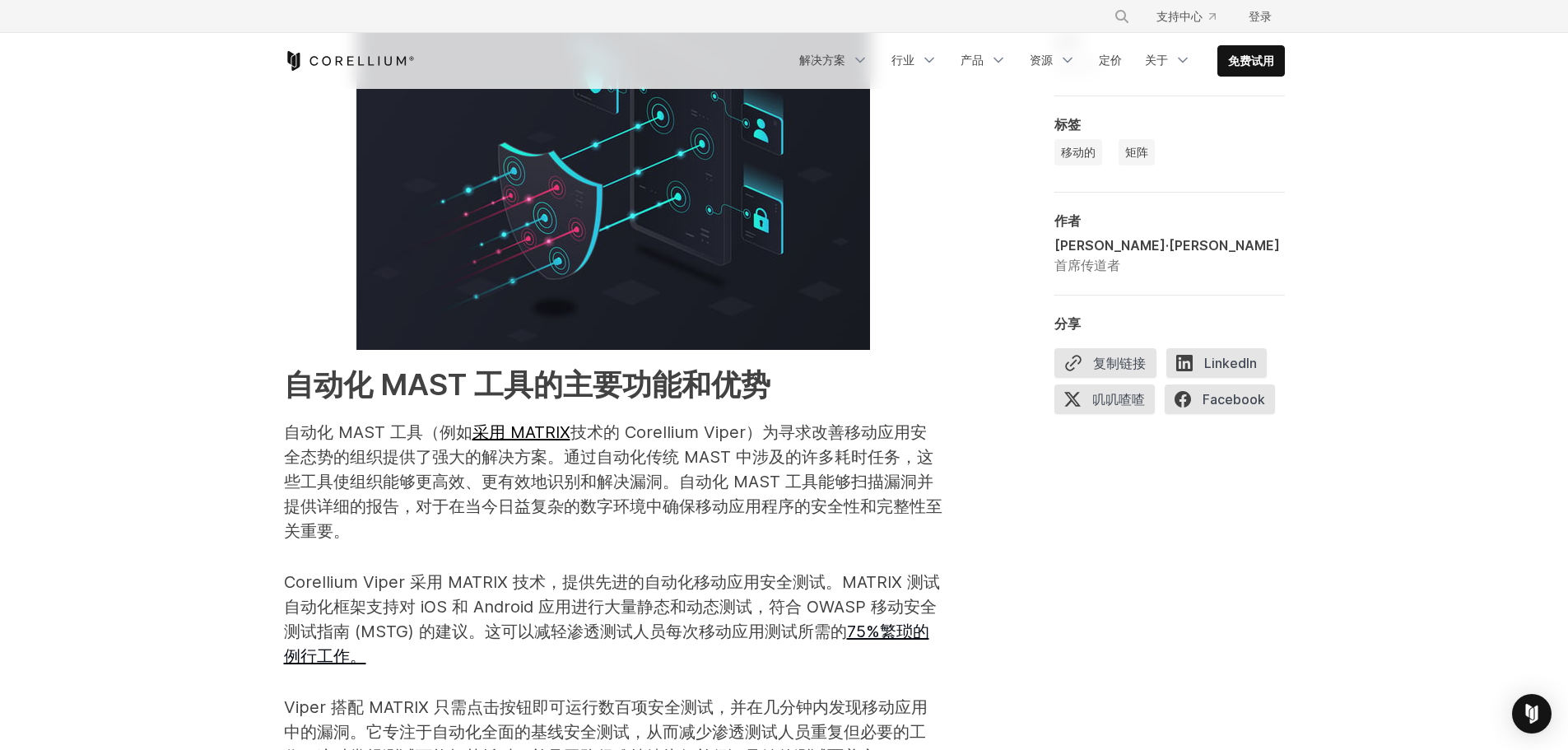
scroll to position [1761, 0]
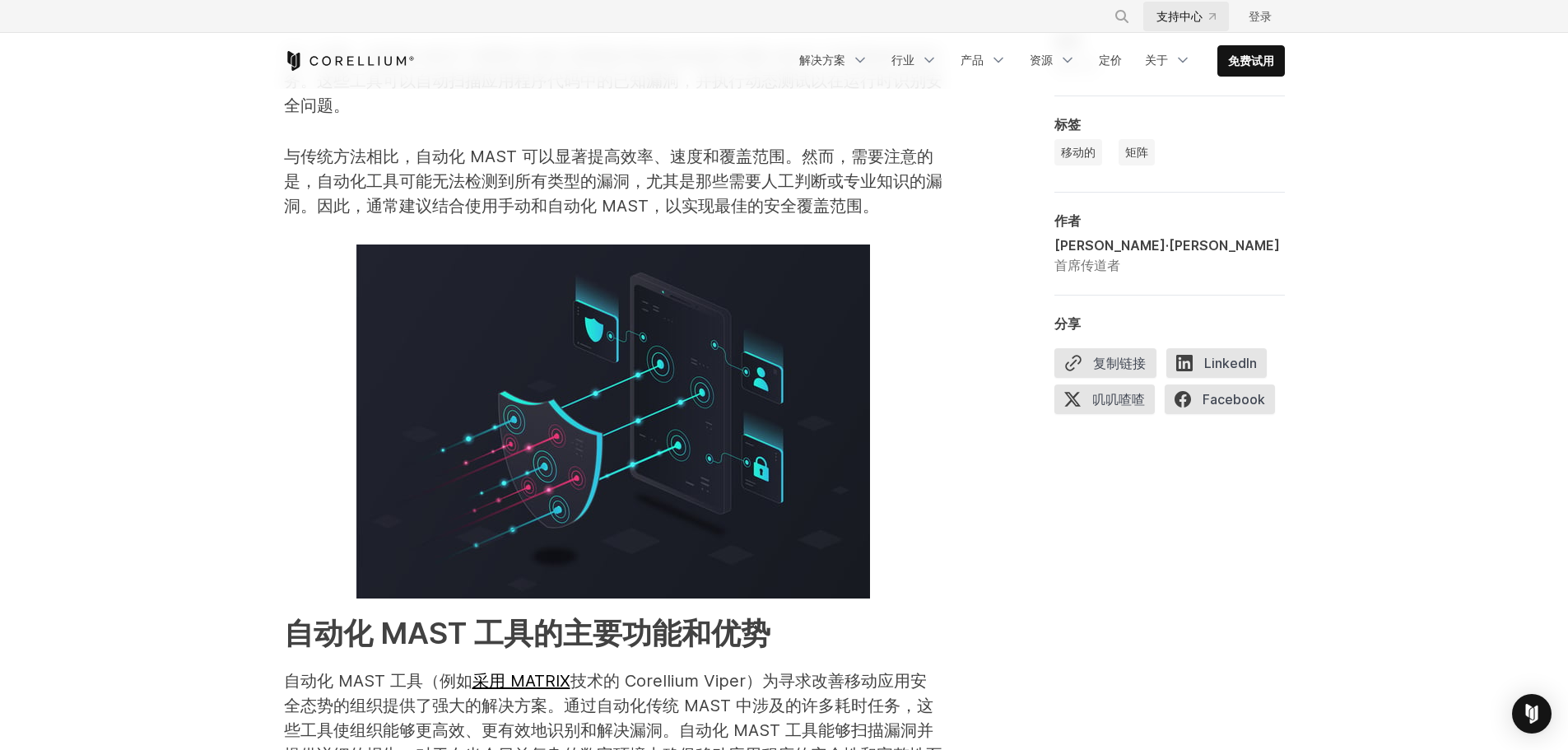
click at [1182, 22] on font "支持中心" at bounding box center [1180, 15] width 46 height 14
